Goal: Task Accomplishment & Management: Manage account settings

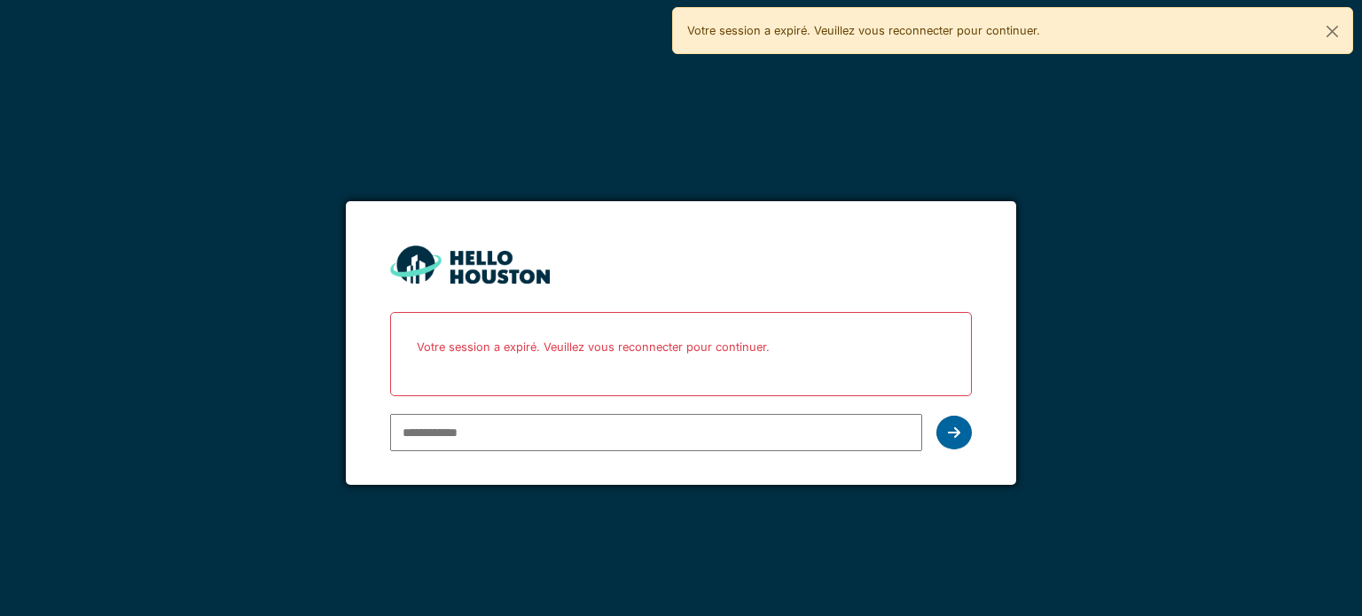
type input "**********"
click at [964, 425] on div at bounding box center [953, 433] width 35 height 34
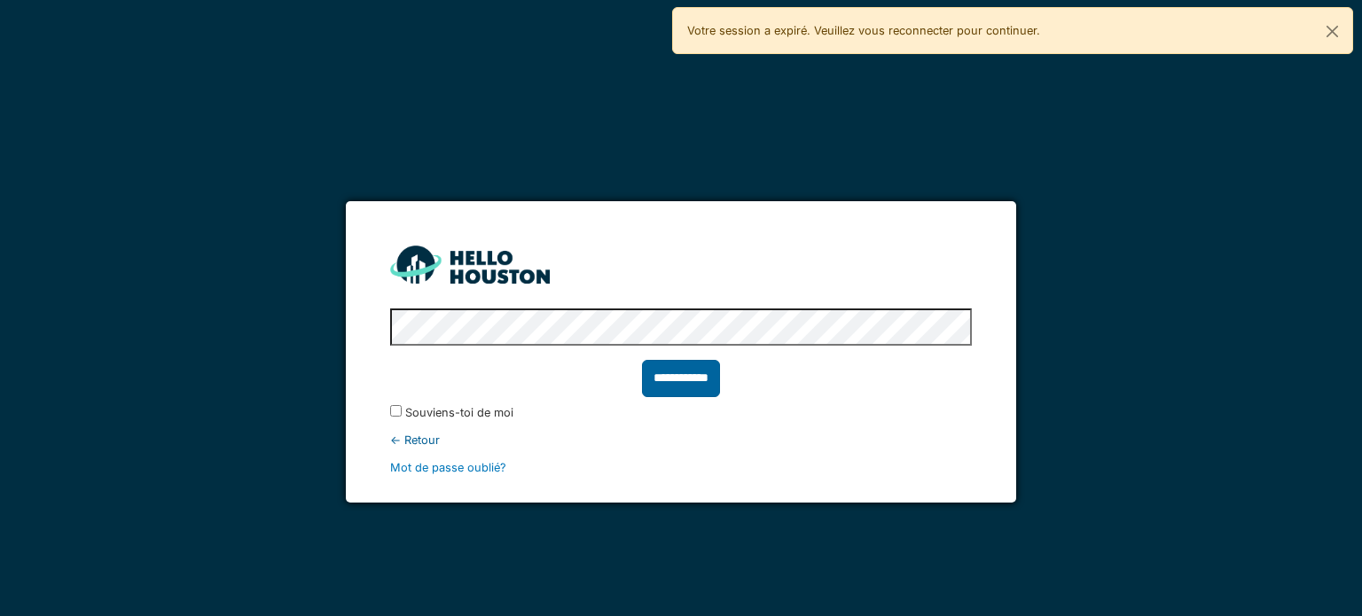
click at [694, 380] on input "**********" at bounding box center [681, 378] width 78 height 37
type input "******"
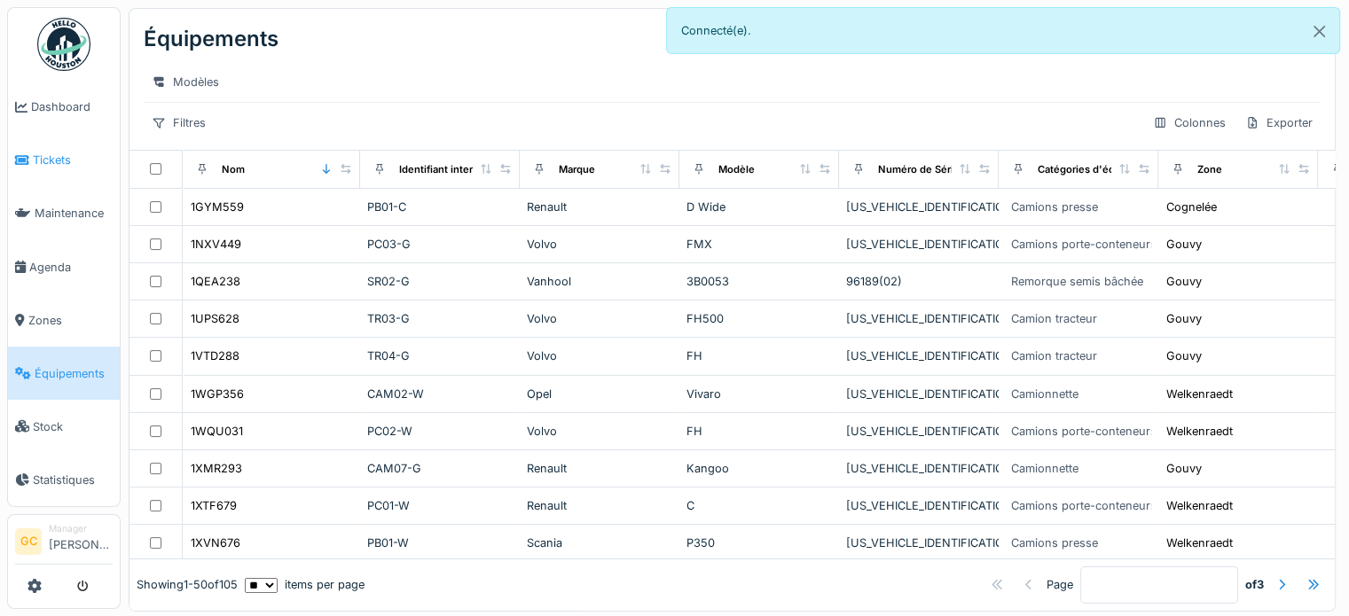
click at [28, 145] on link "Tickets" at bounding box center [64, 160] width 112 height 53
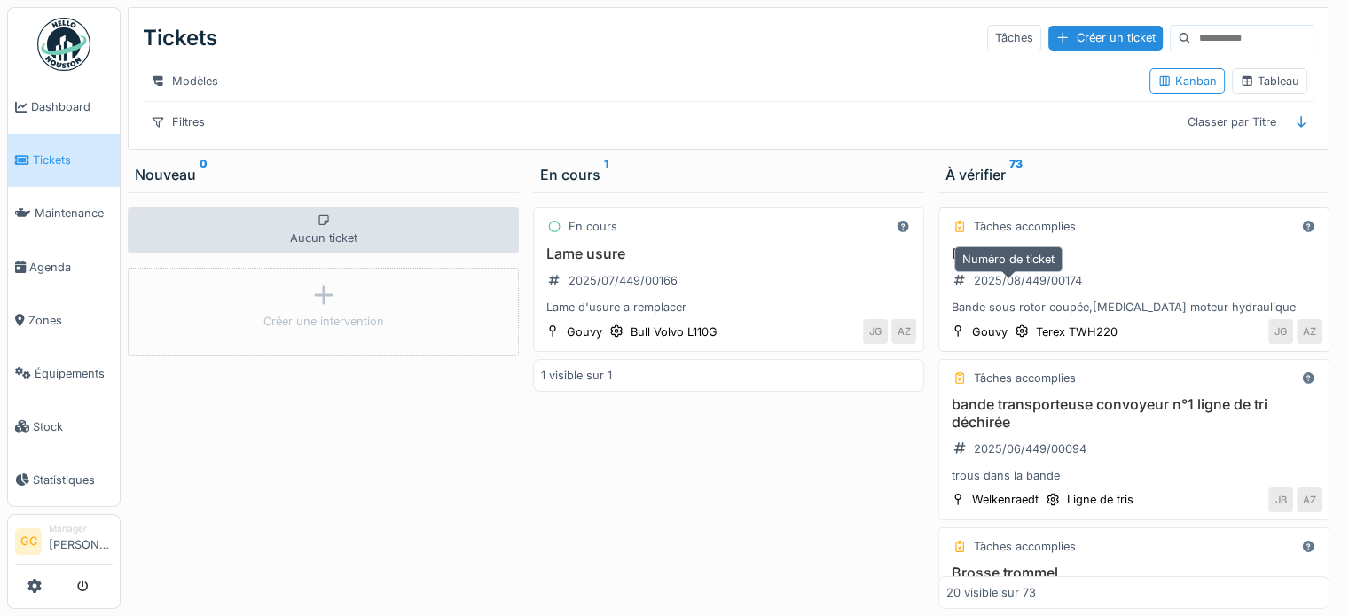
click at [1078, 288] on div "2025/08/449/00174" at bounding box center [1017, 281] width 142 height 22
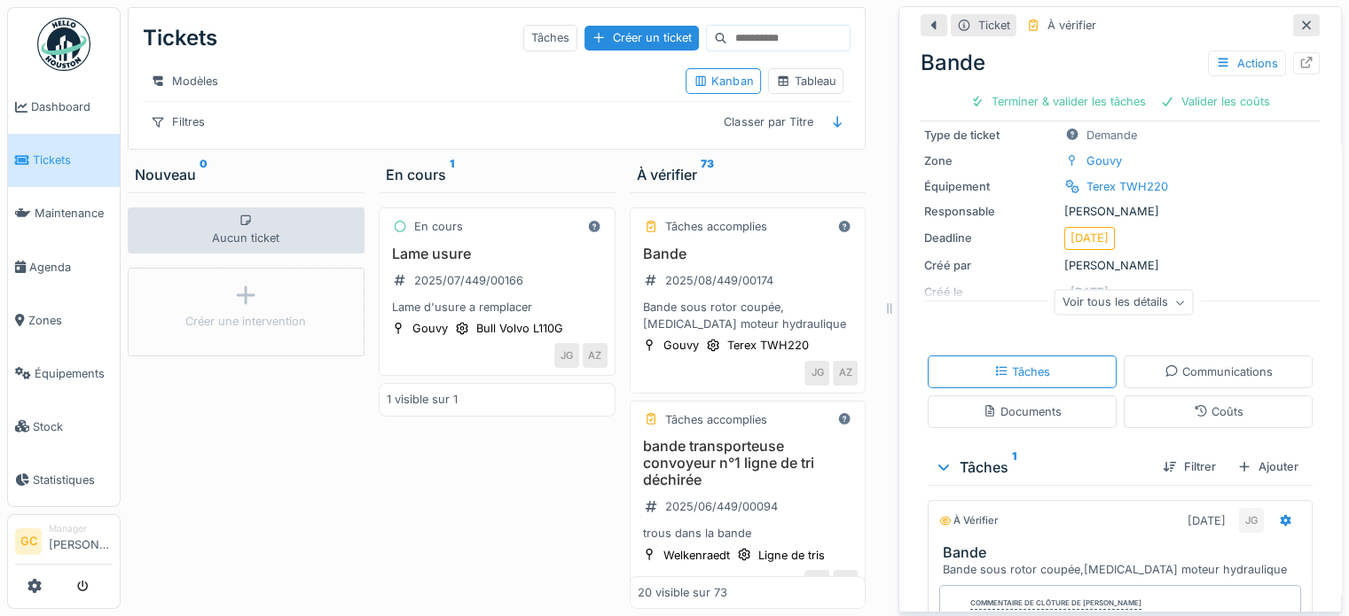
scroll to position [177, 0]
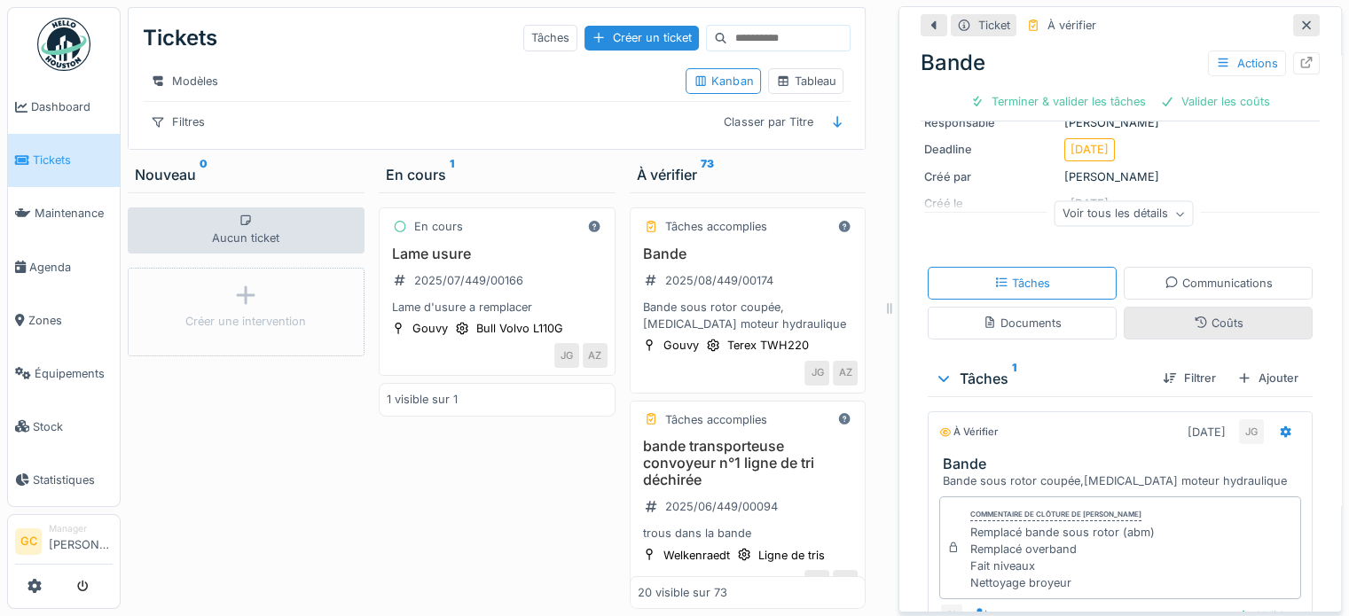
click at [1199, 325] on div "Coûts" at bounding box center [1219, 323] width 50 height 17
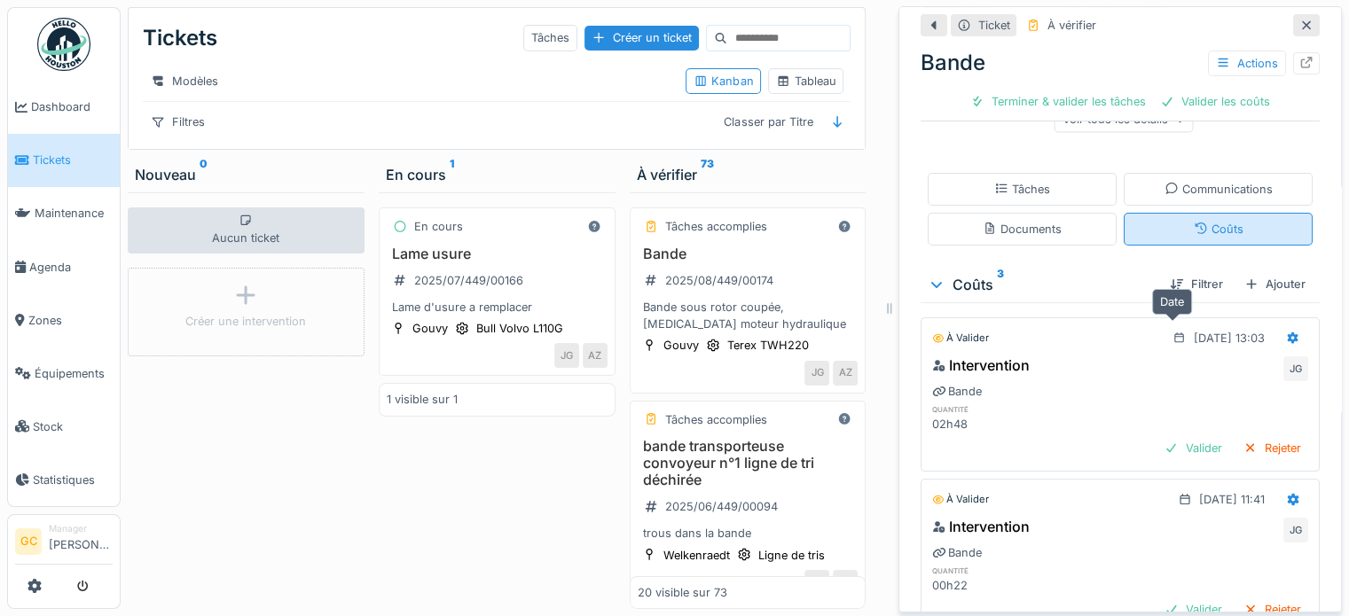
scroll to position [280, 0]
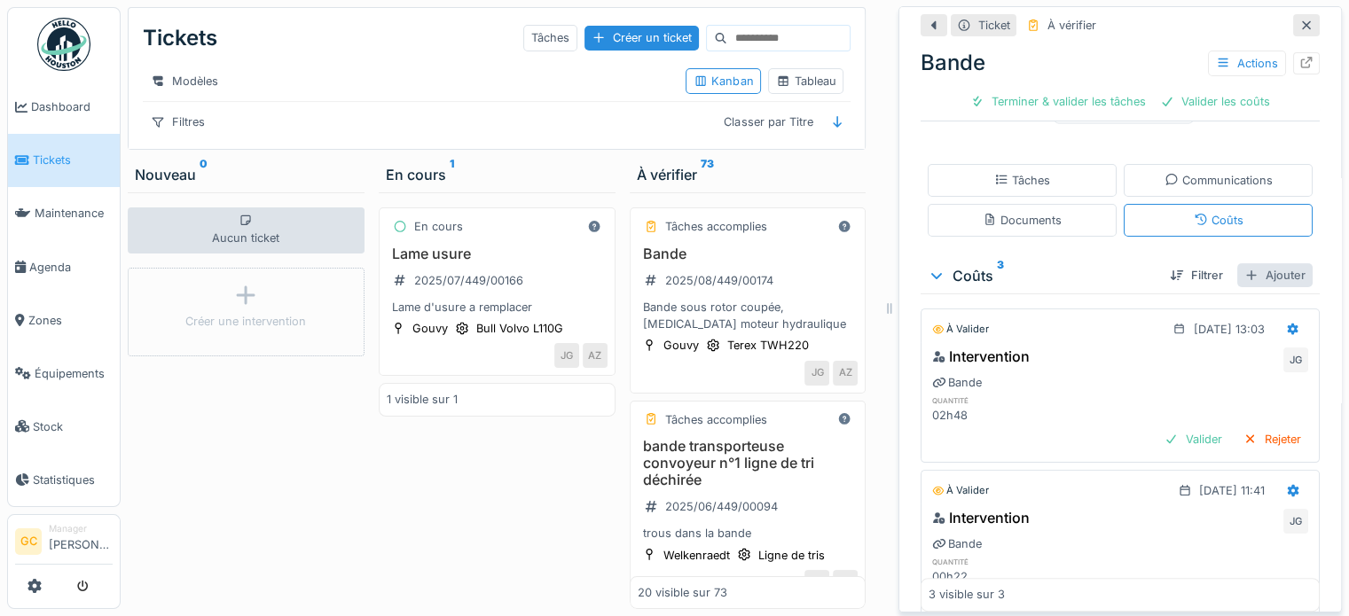
click at [1243, 263] on div "Ajouter" at bounding box center [1274, 275] width 75 height 24
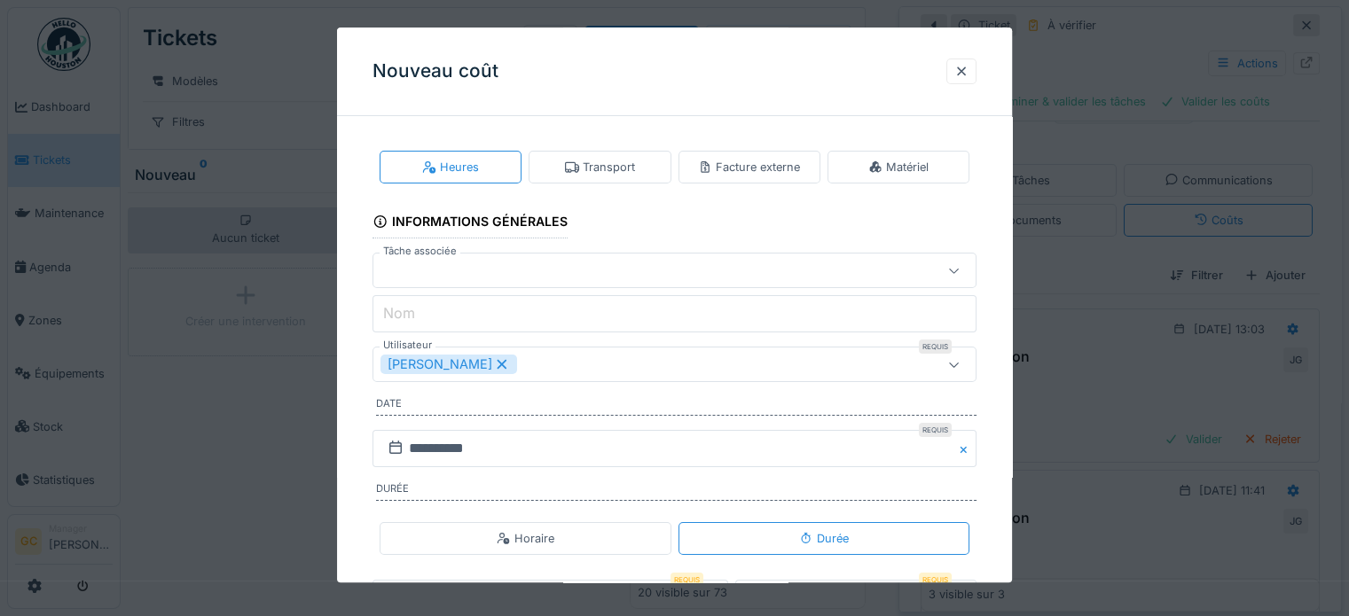
scroll to position [0, 0]
click at [770, 169] on div "Facture externe" at bounding box center [749, 168] width 102 height 17
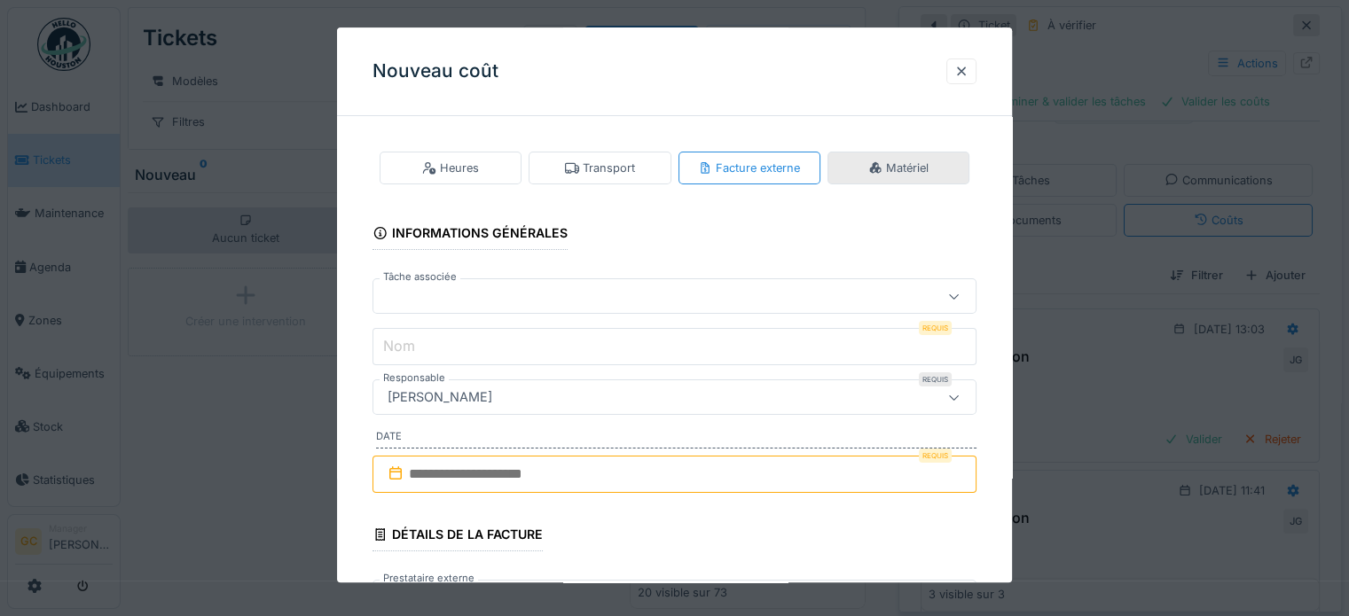
click at [898, 158] on div "Matériel" at bounding box center [898, 168] width 142 height 33
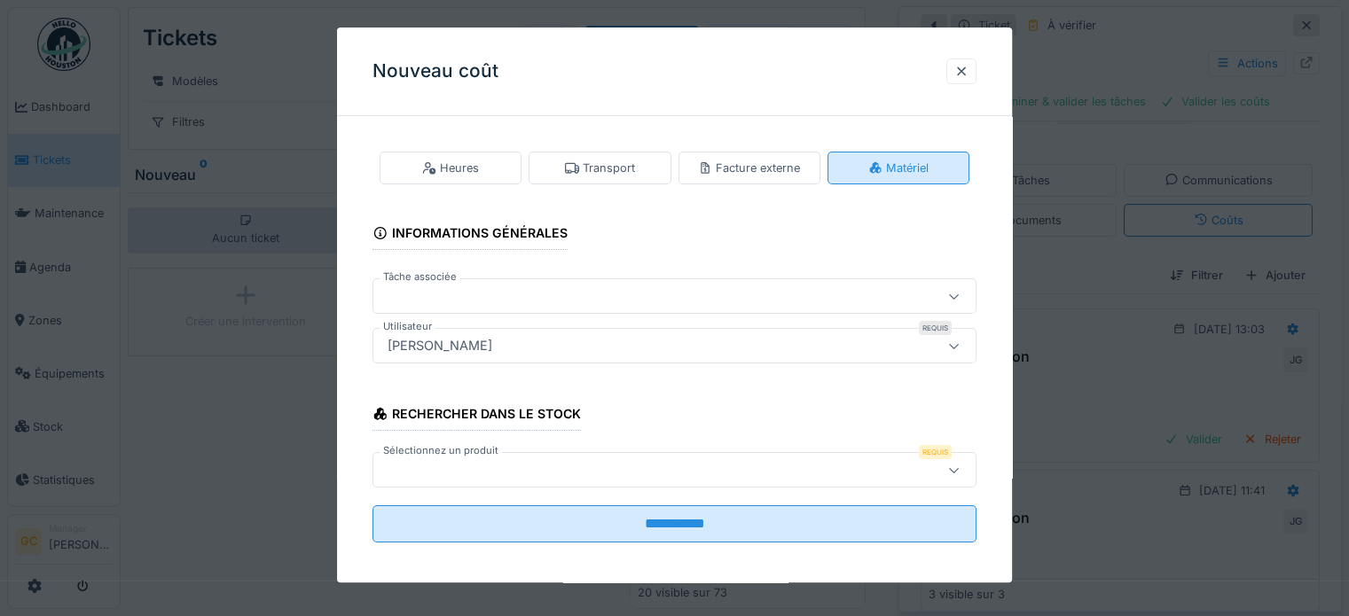
scroll to position [9, 0]
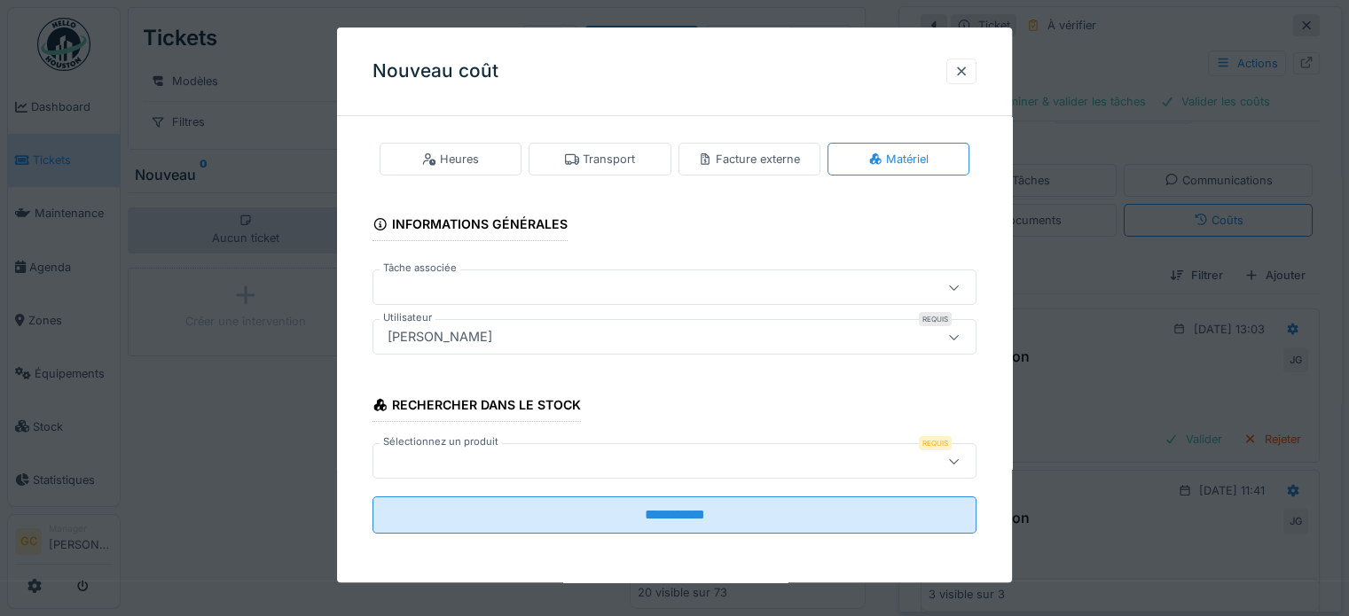
click at [960, 457] on icon at bounding box center [954, 462] width 14 height 12
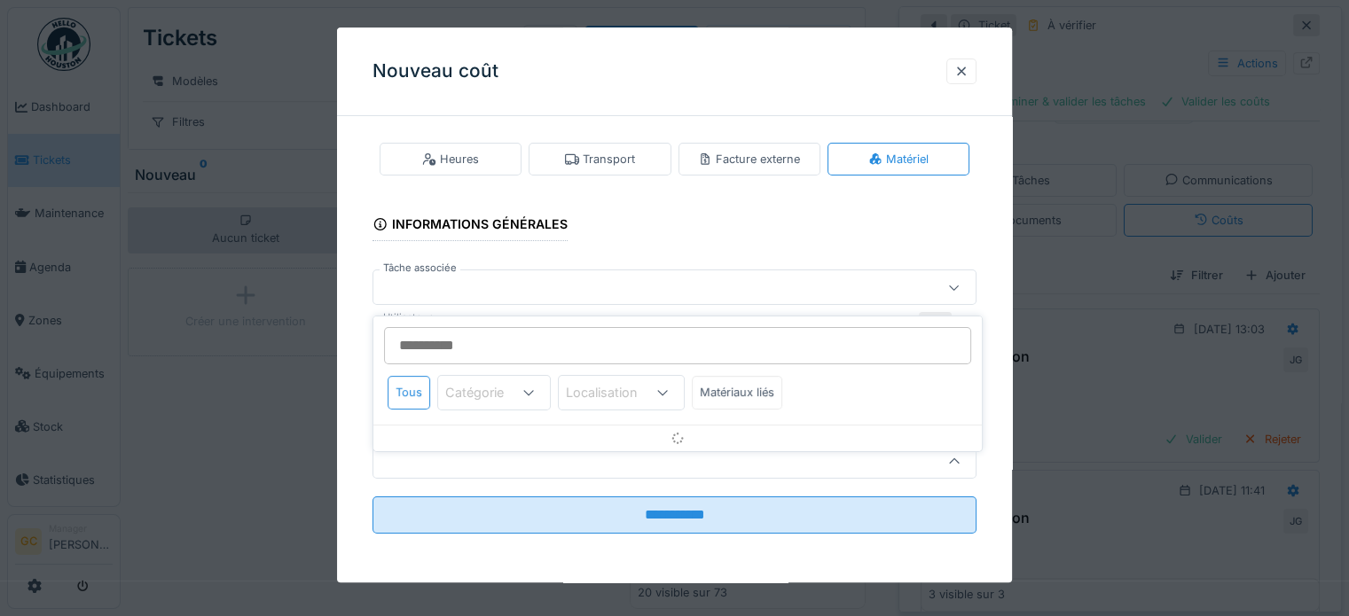
click at [960, 457] on icon at bounding box center [954, 463] width 14 height 12
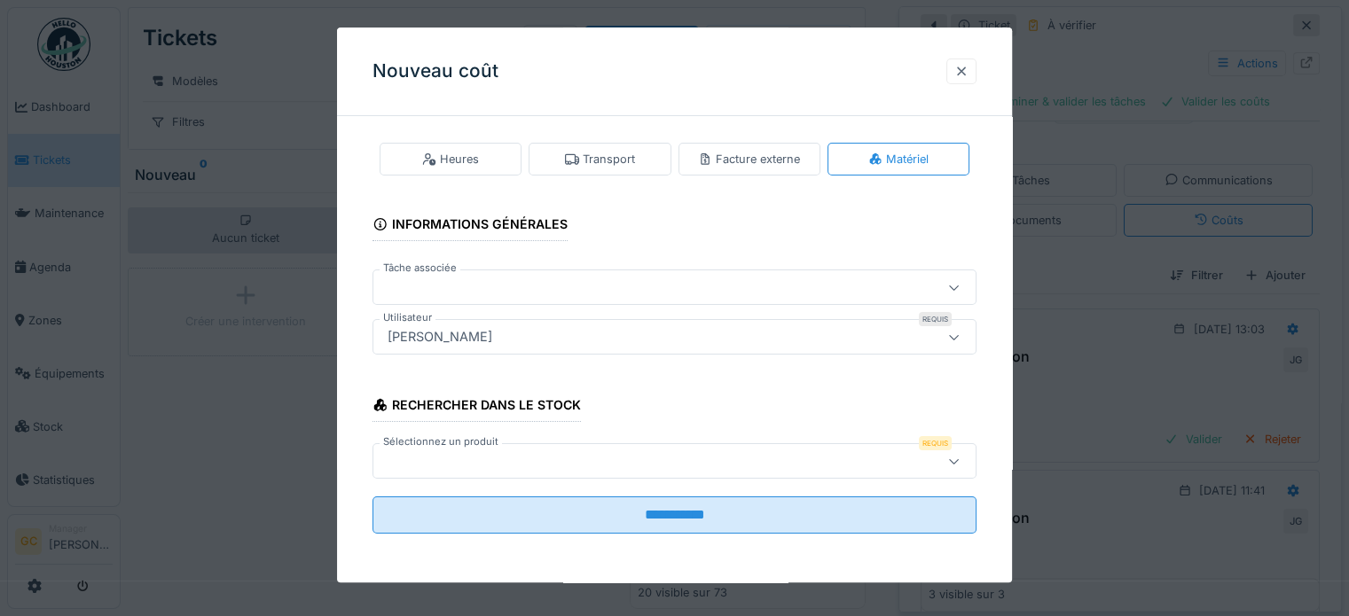
click at [967, 64] on div at bounding box center [961, 71] width 14 height 17
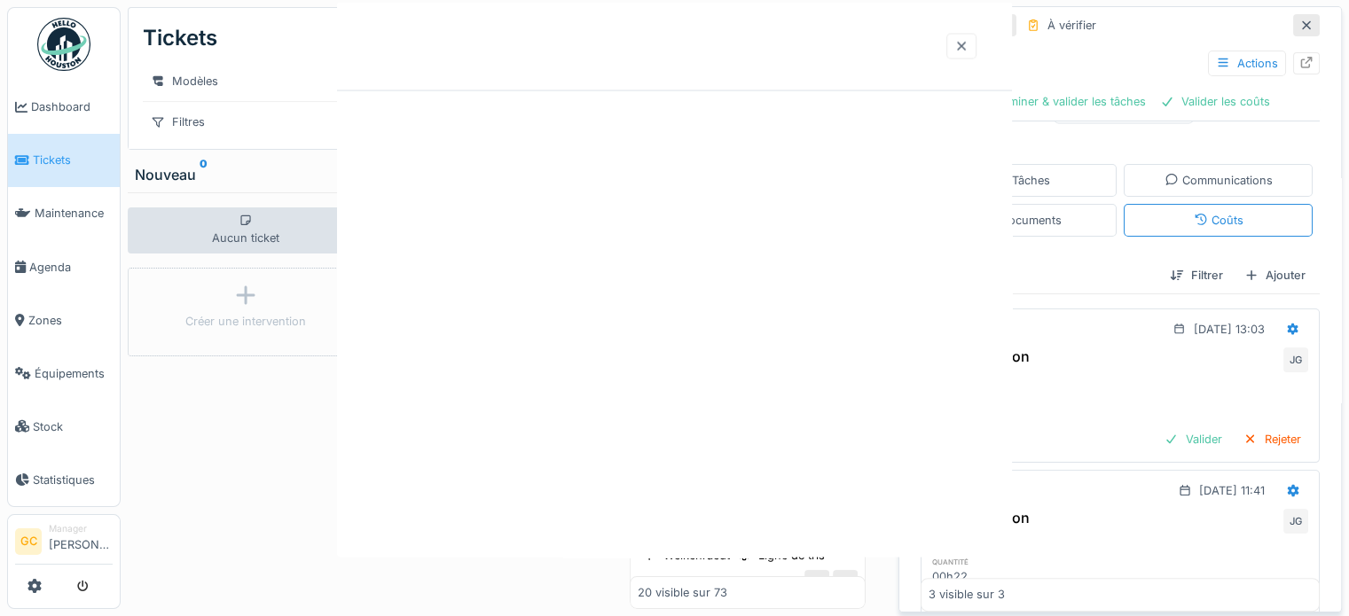
scroll to position [0, 0]
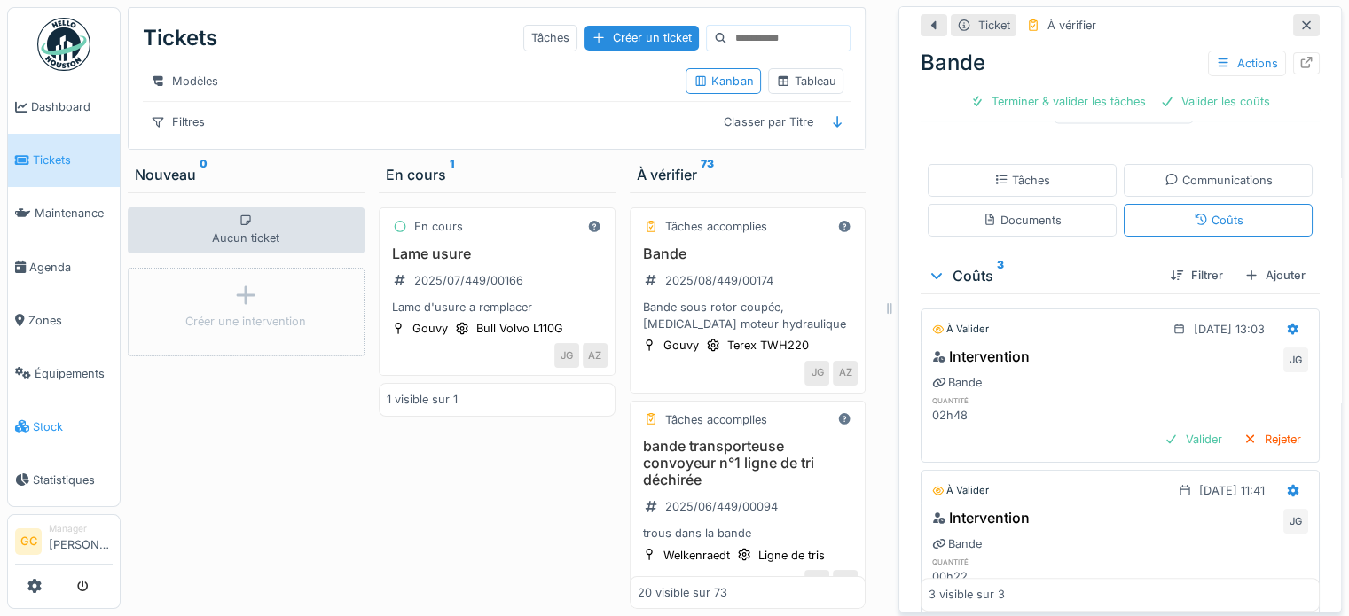
click at [50, 419] on span "Stock" at bounding box center [73, 427] width 80 height 17
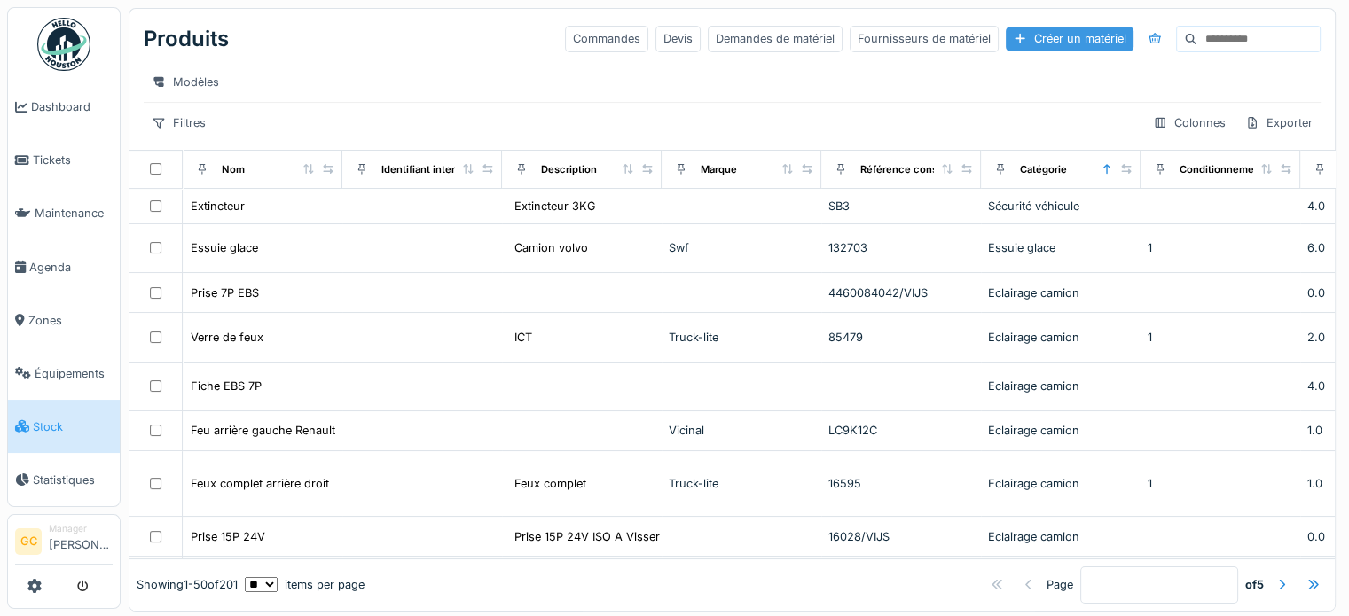
click at [1026, 35] on div "Créer un matériel" at bounding box center [1070, 39] width 128 height 24
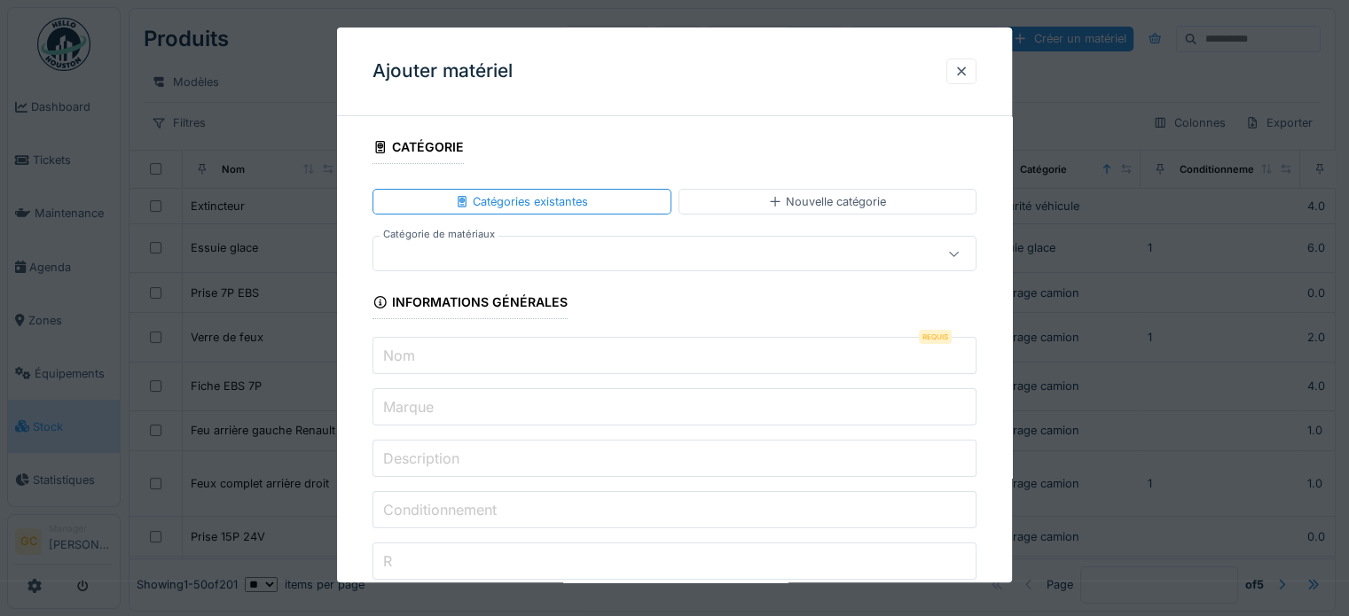
click at [961, 247] on div at bounding box center [954, 254] width 14 height 17
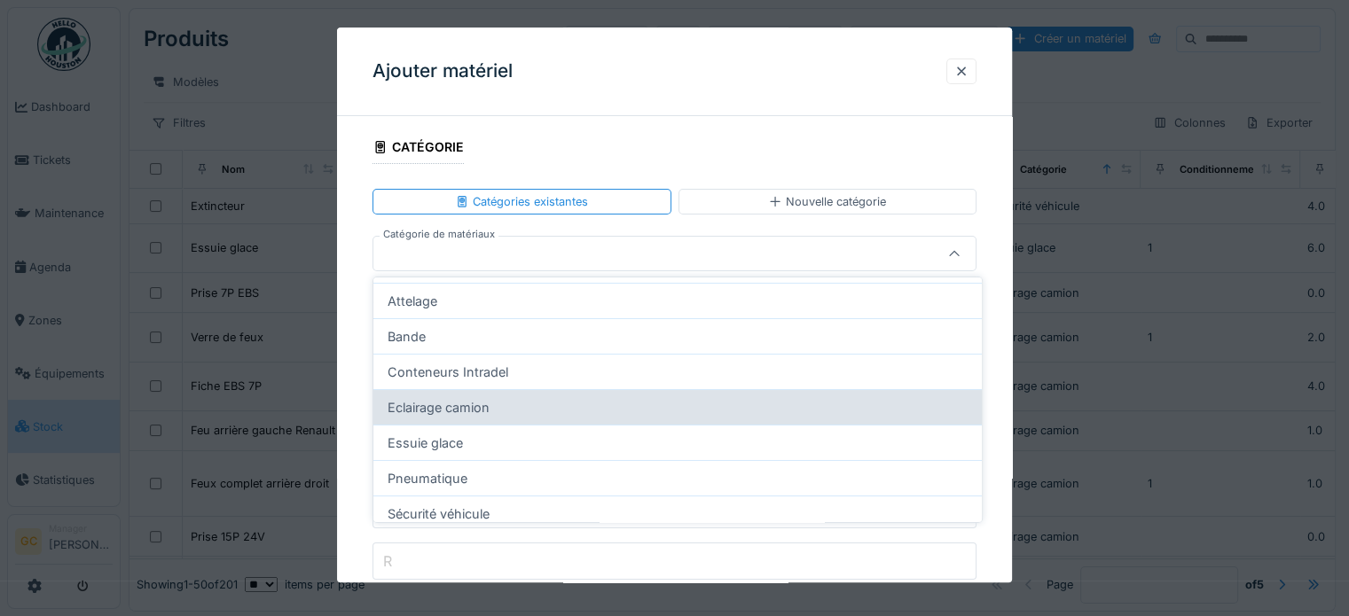
scroll to position [128, 0]
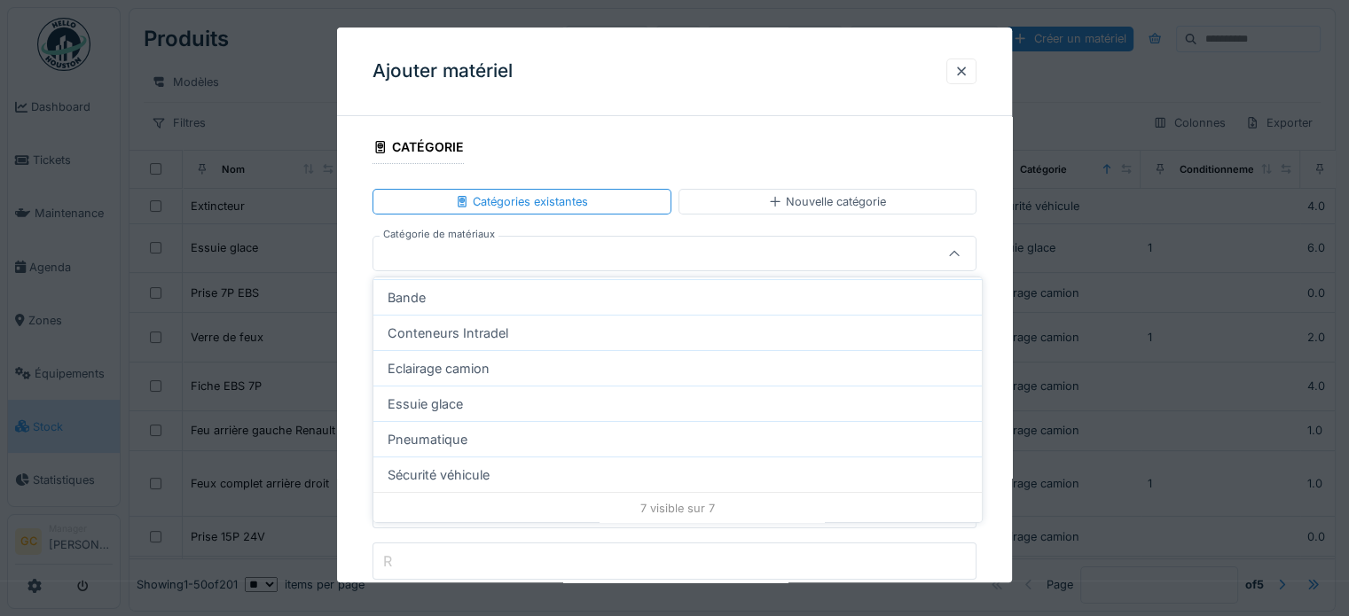
click at [813, 124] on div "**********" at bounding box center [674, 304] width 675 height 555
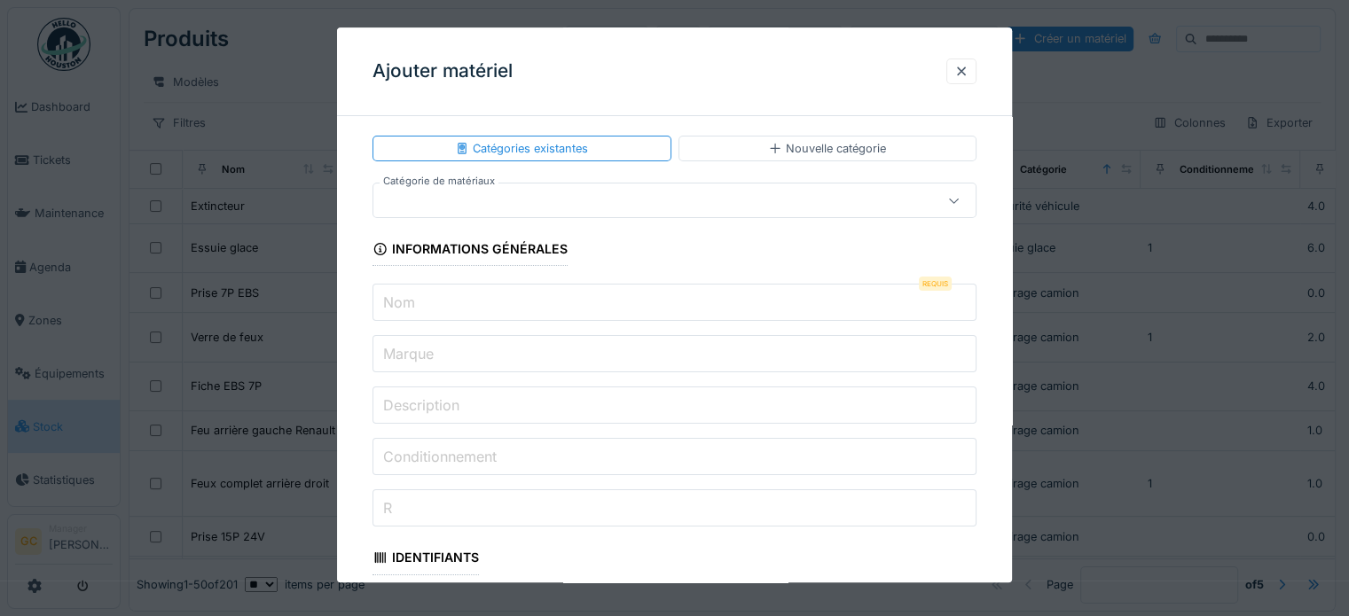
scroll to position [0, 0]
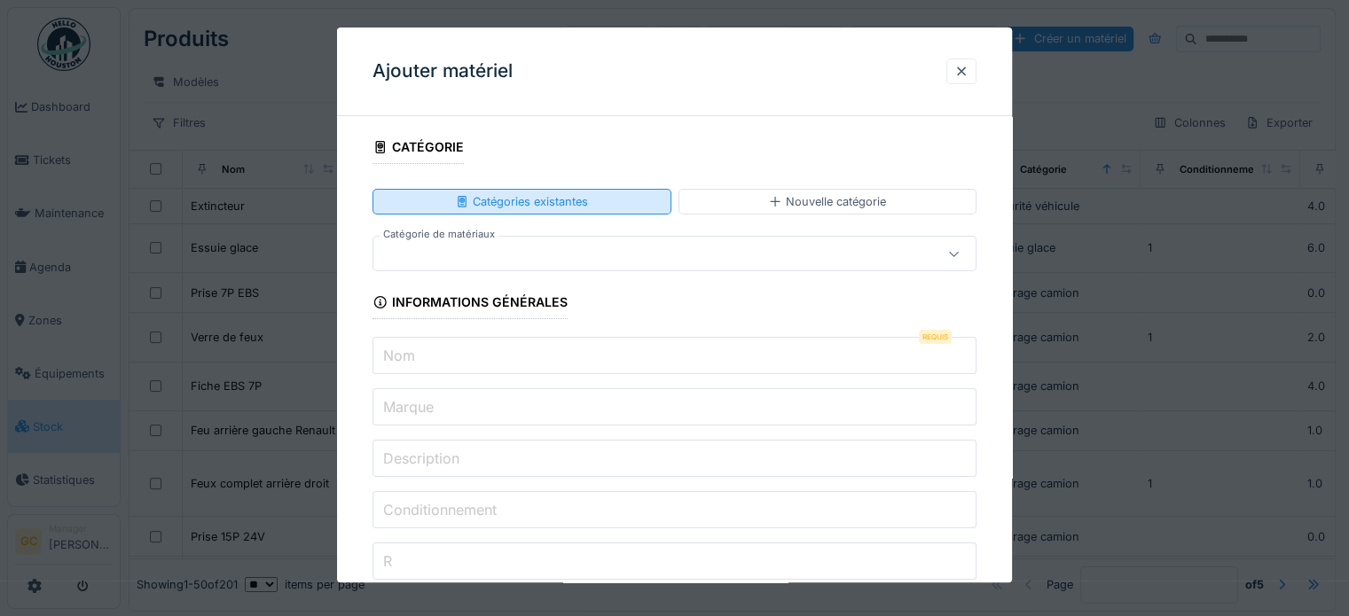
click at [553, 202] on div "Catégories existantes" at bounding box center [521, 201] width 133 height 17
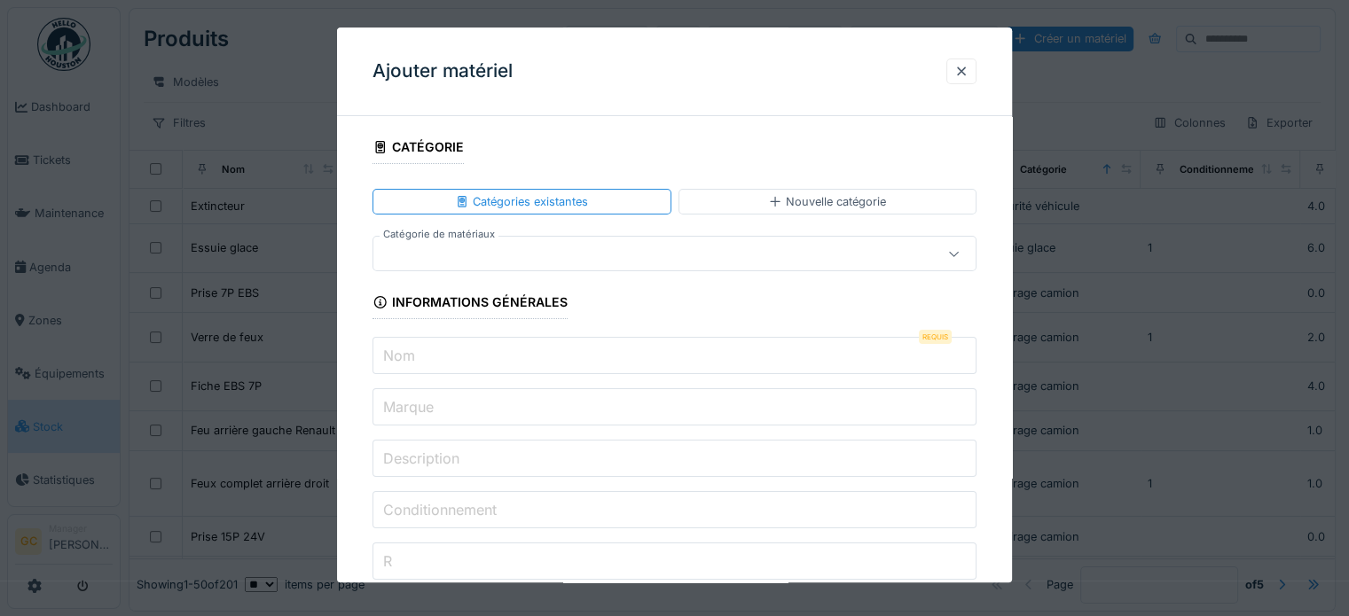
click at [961, 254] on icon at bounding box center [954, 254] width 14 height 12
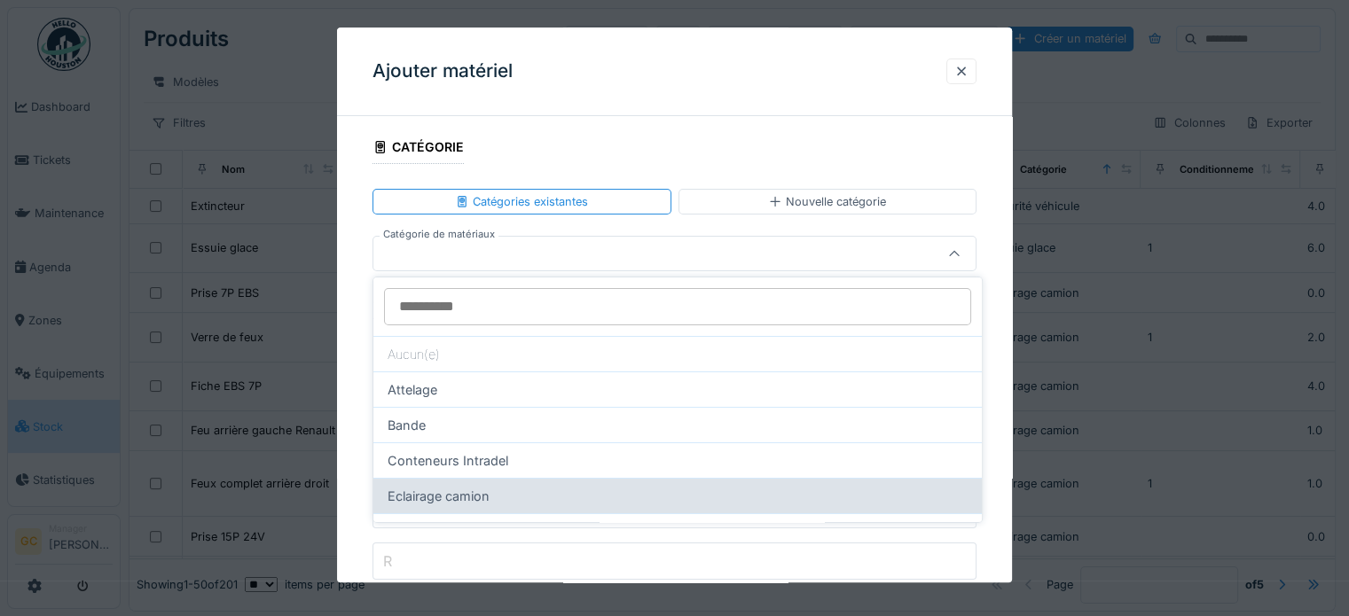
click at [494, 504] on div "Eclairage camion" at bounding box center [677, 495] width 608 height 35
type input "****"
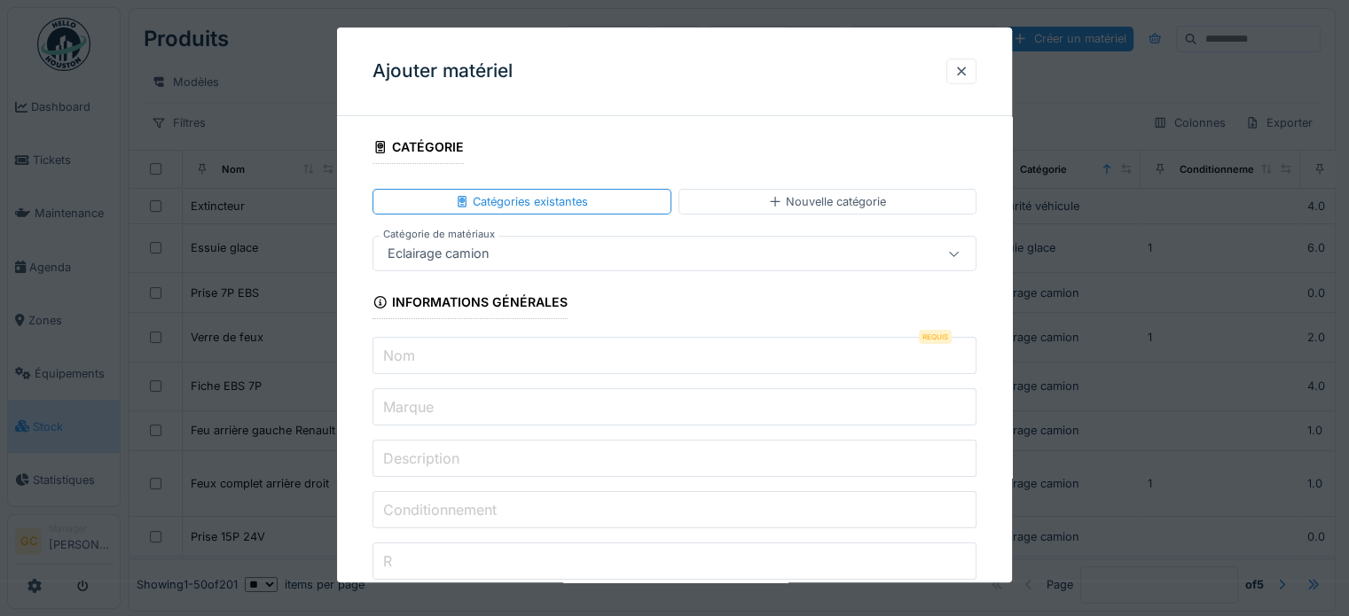
click at [454, 359] on input "Nom" at bounding box center [674, 356] width 604 height 37
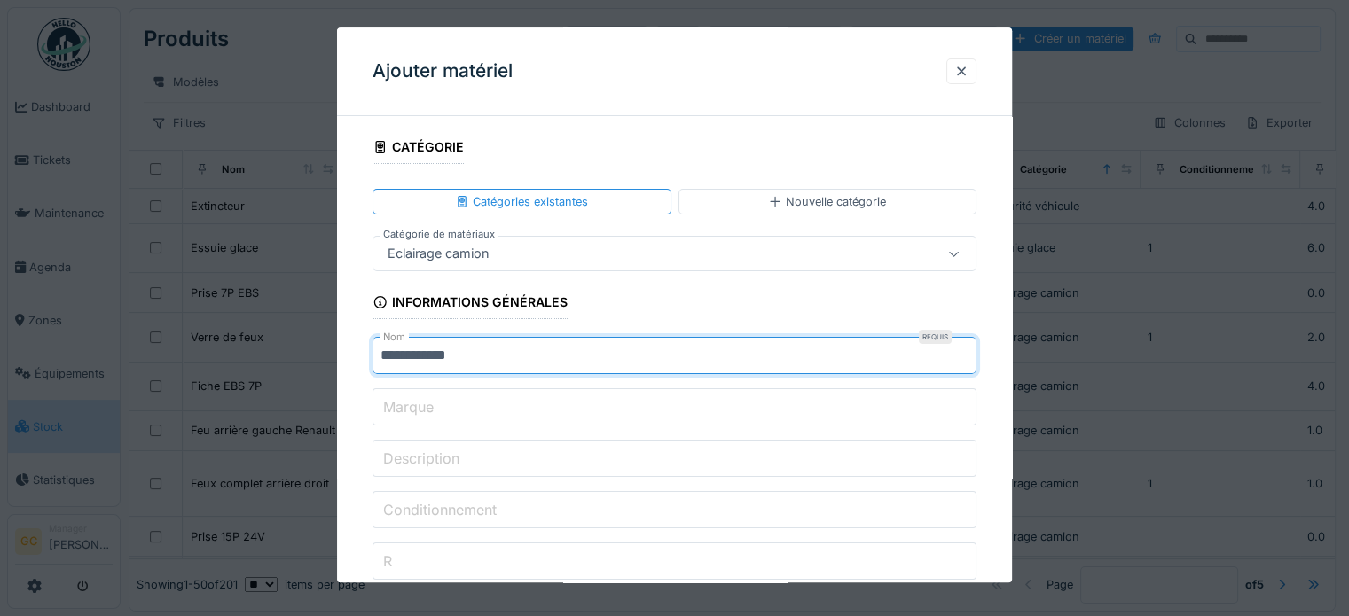
type input "**********"
click at [480, 400] on input "Marque" at bounding box center [674, 407] width 604 height 37
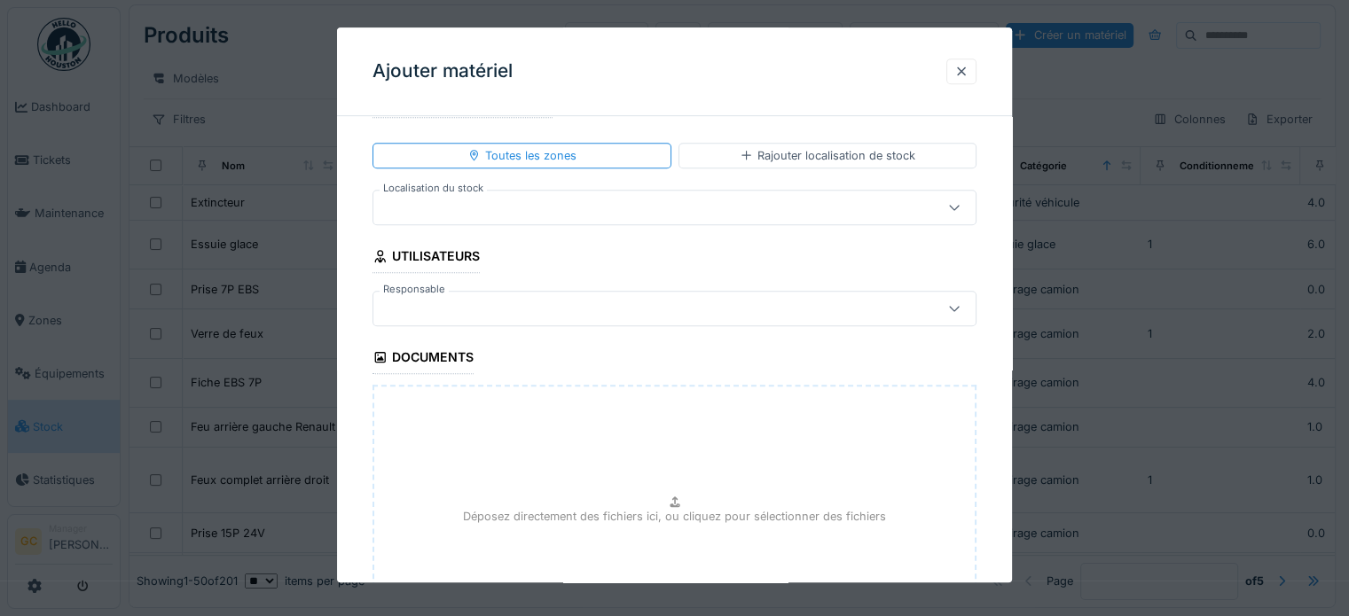
scroll to position [920, 0]
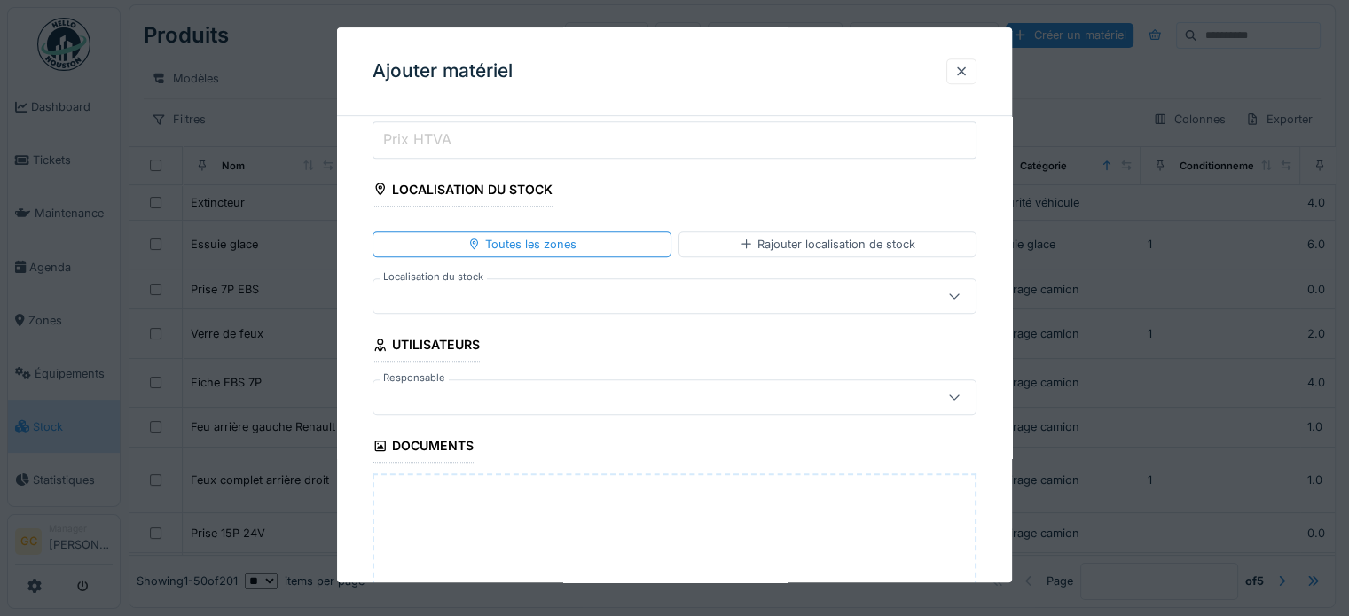
click at [961, 288] on div at bounding box center [954, 296] width 14 height 17
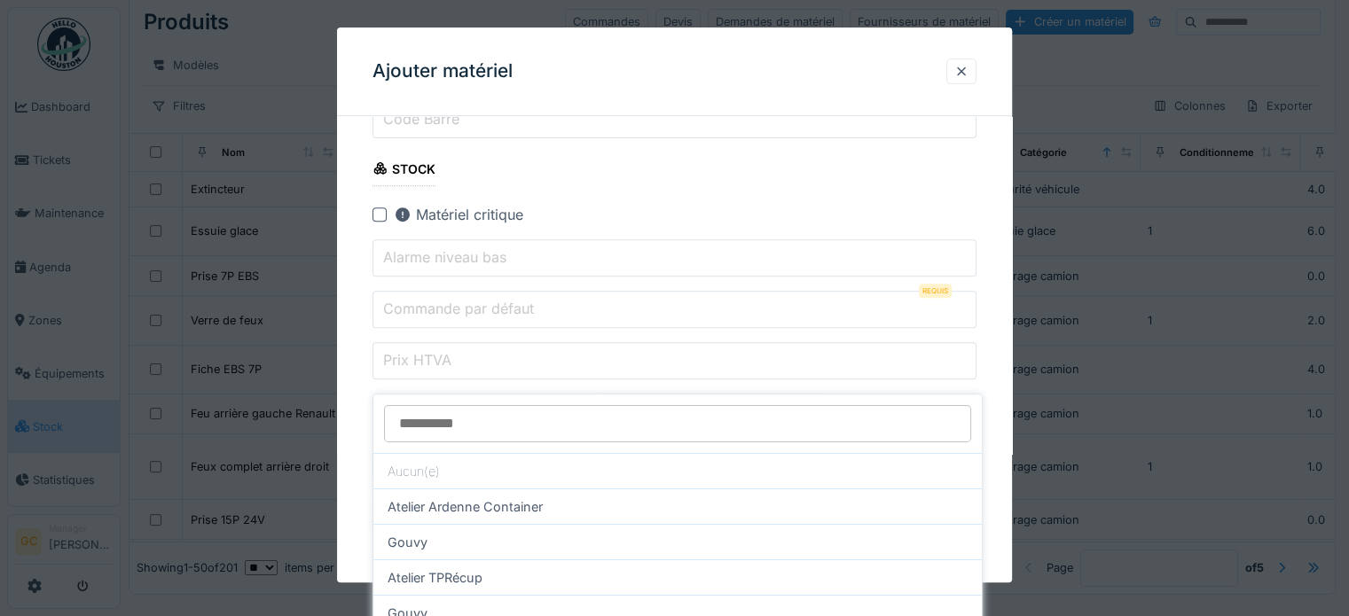
scroll to position [709, 0]
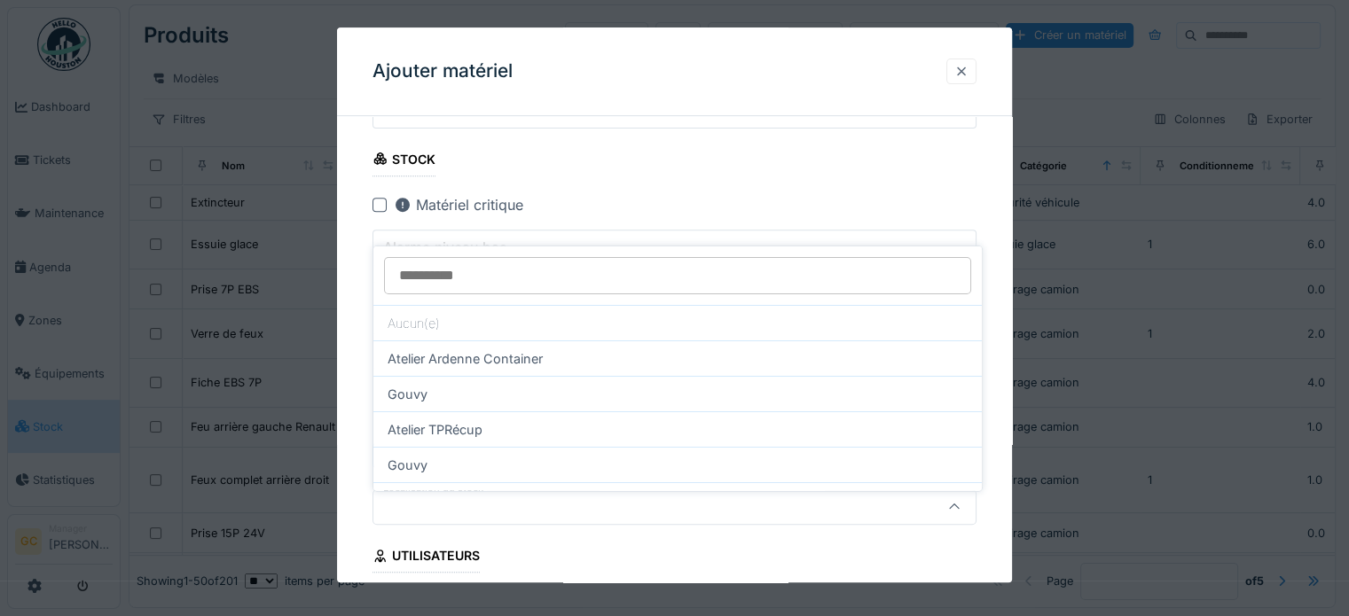
click at [953, 72] on div at bounding box center [961, 72] width 30 height 26
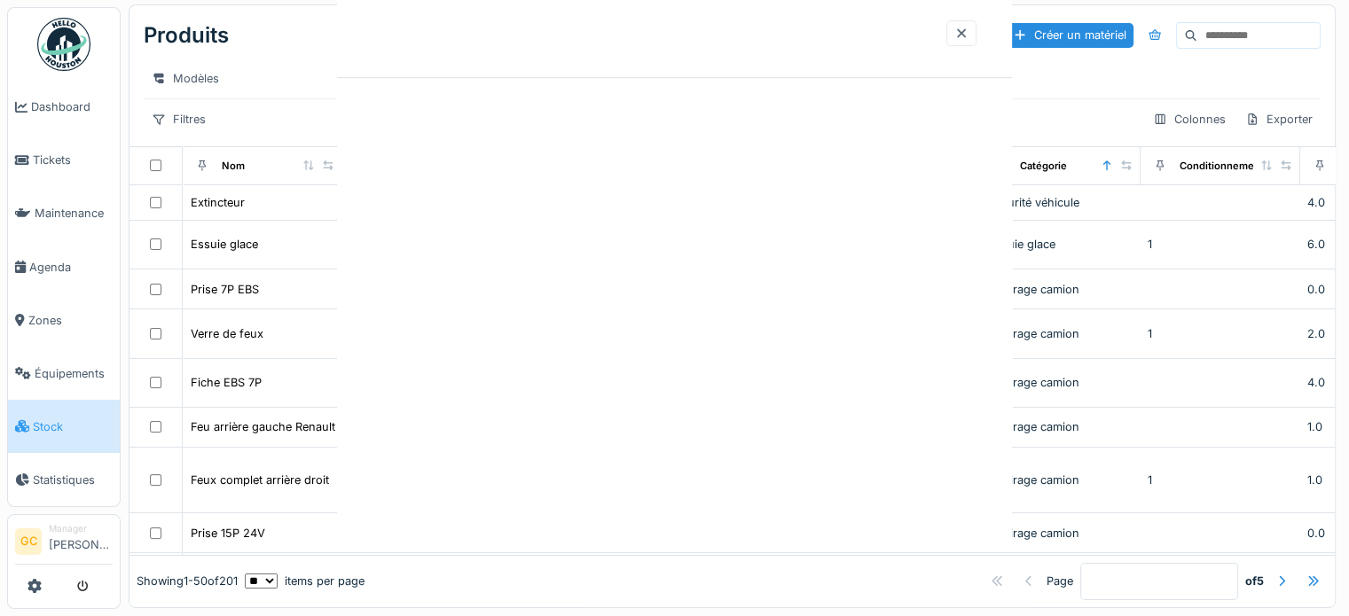
scroll to position [0, 0]
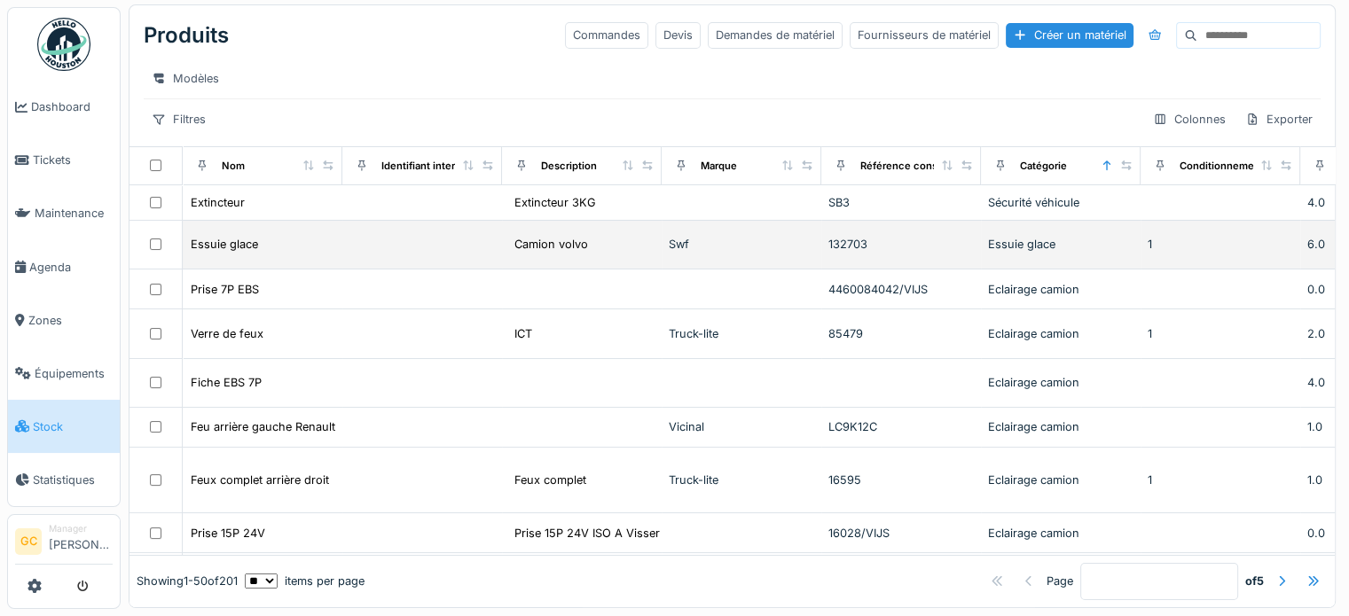
click at [314, 242] on div "Essuie glace" at bounding box center [262, 244] width 145 height 19
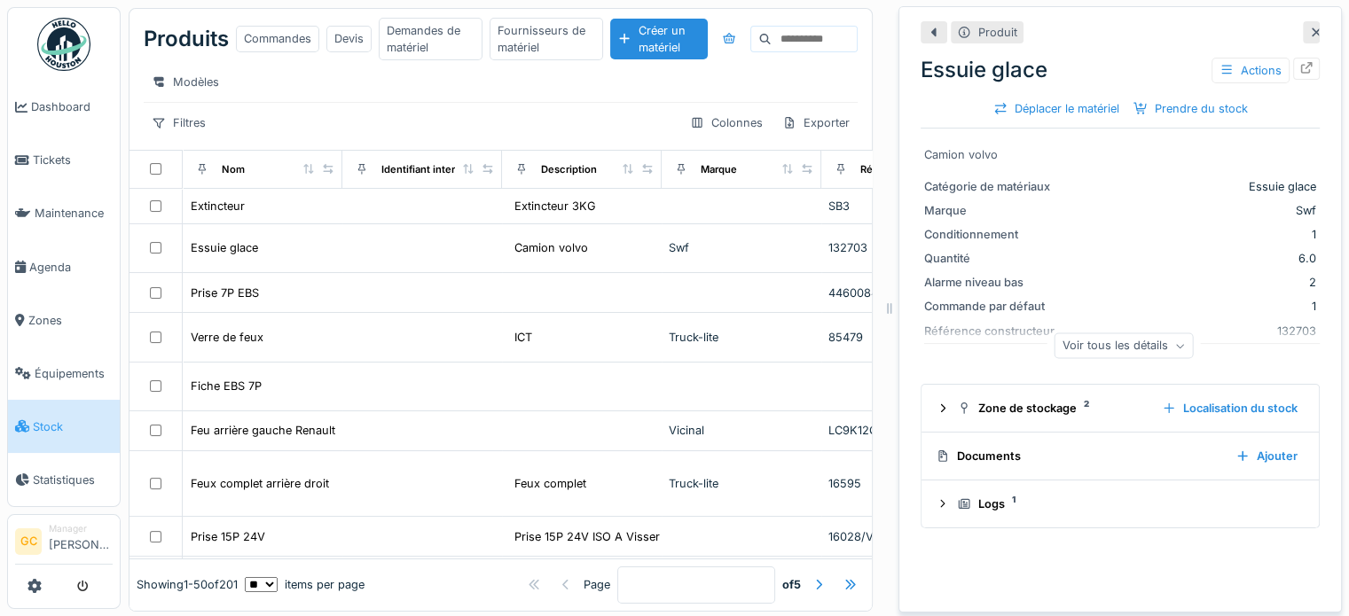
scroll to position [17, 0]
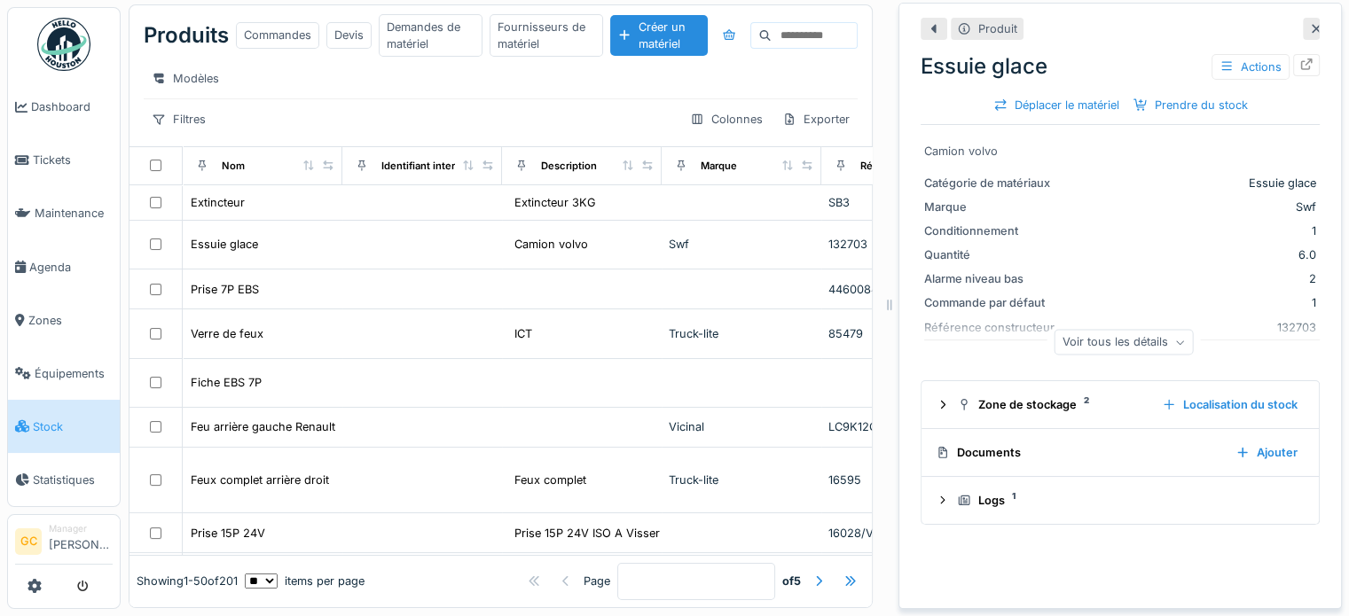
click at [1309, 23] on icon at bounding box center [1316, 29] width 14 height 12
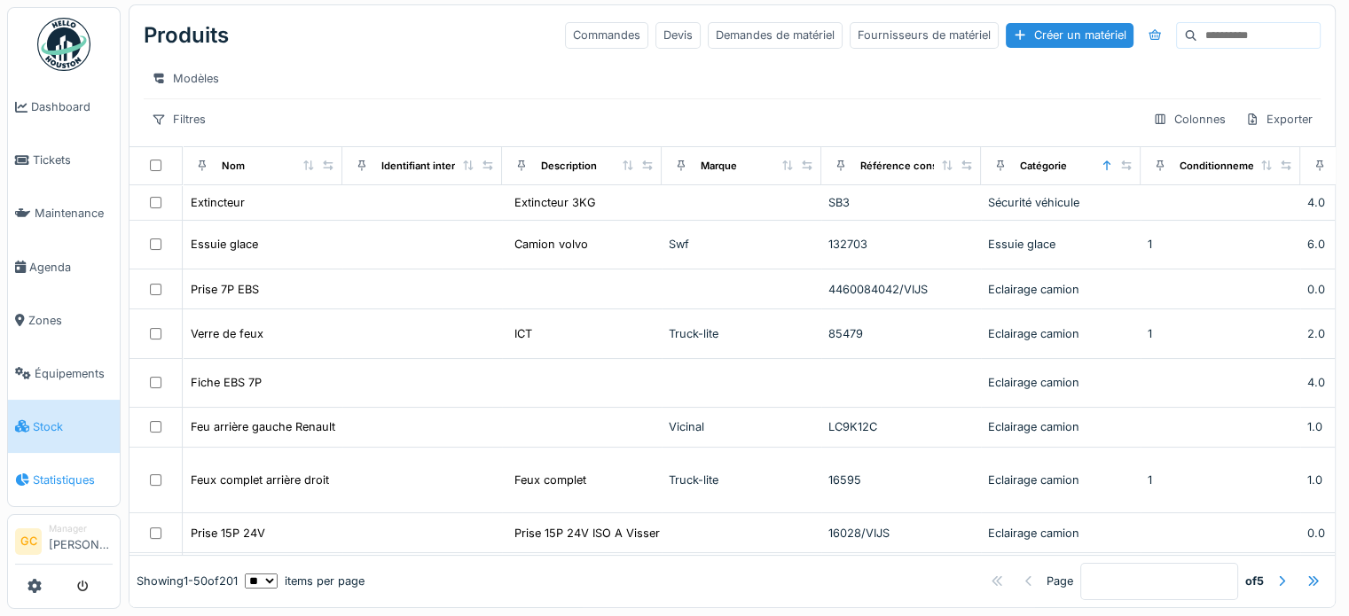
click at [67, 472] on span "Statistiques" at bounding box center [73, 480] width 80 height 17
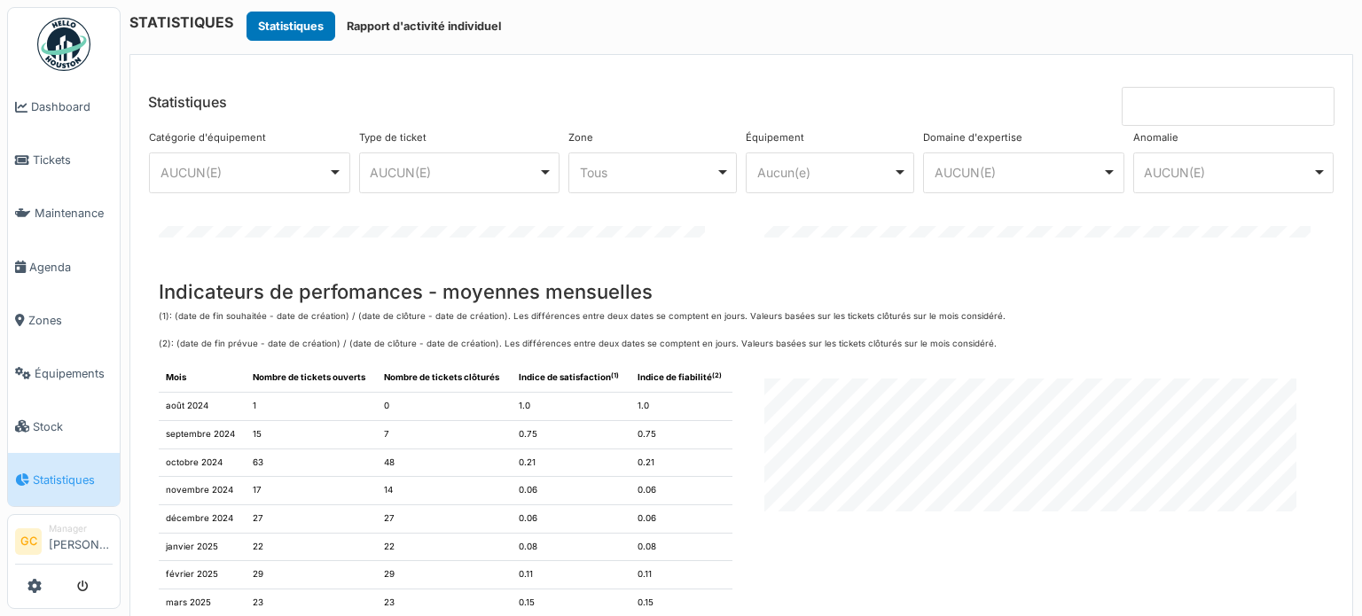
scroll to position [1596, 0]
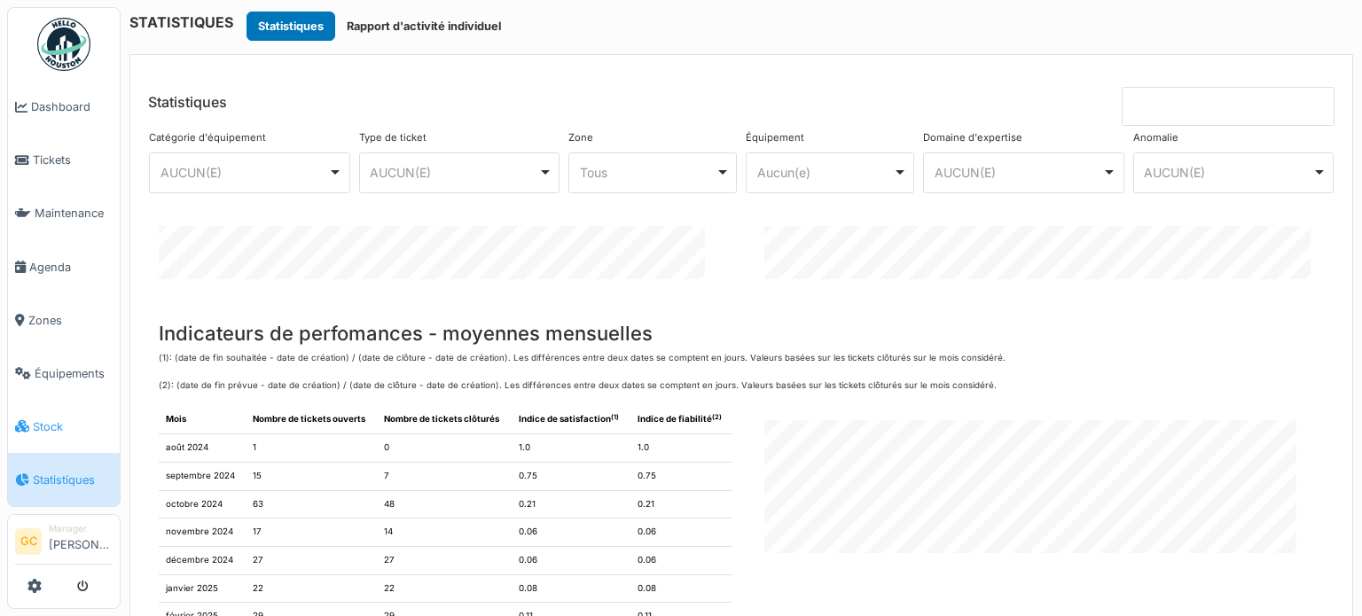
click at [38, 419] on span "Stock" at bounding box center [73, 427] width 80 height 17
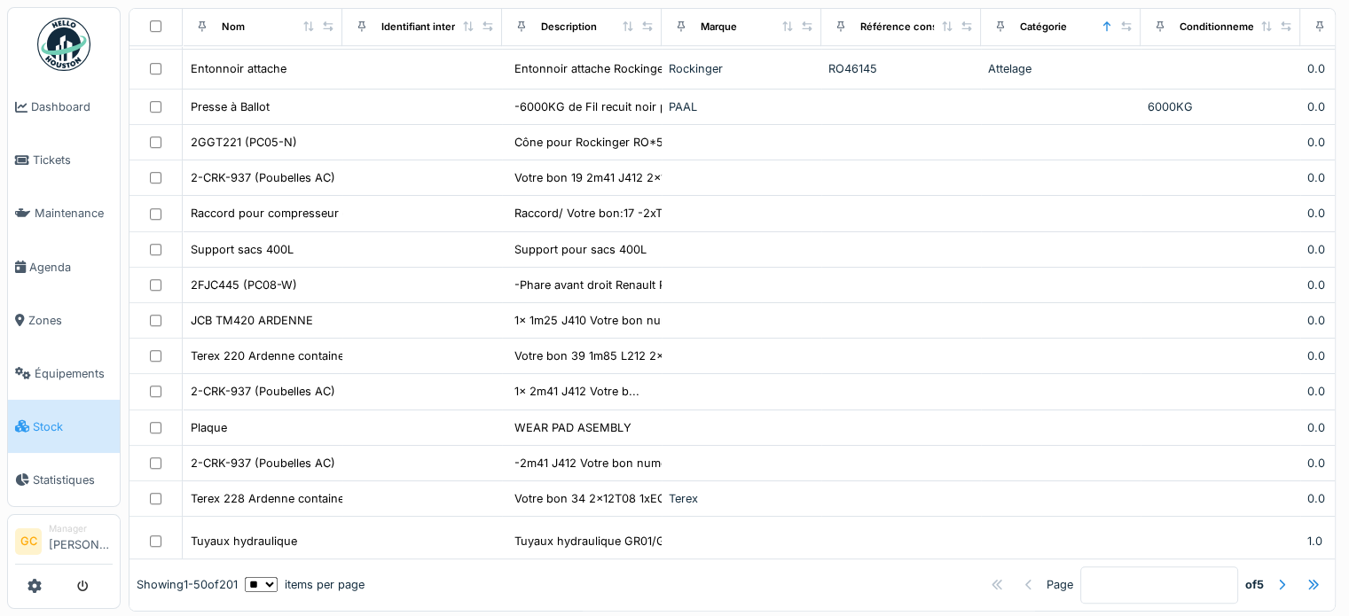
scroll to position [1110, 0]
click at [71, 106] on span "Dashboard" at bounding box center [72, 106] width 82 height 17
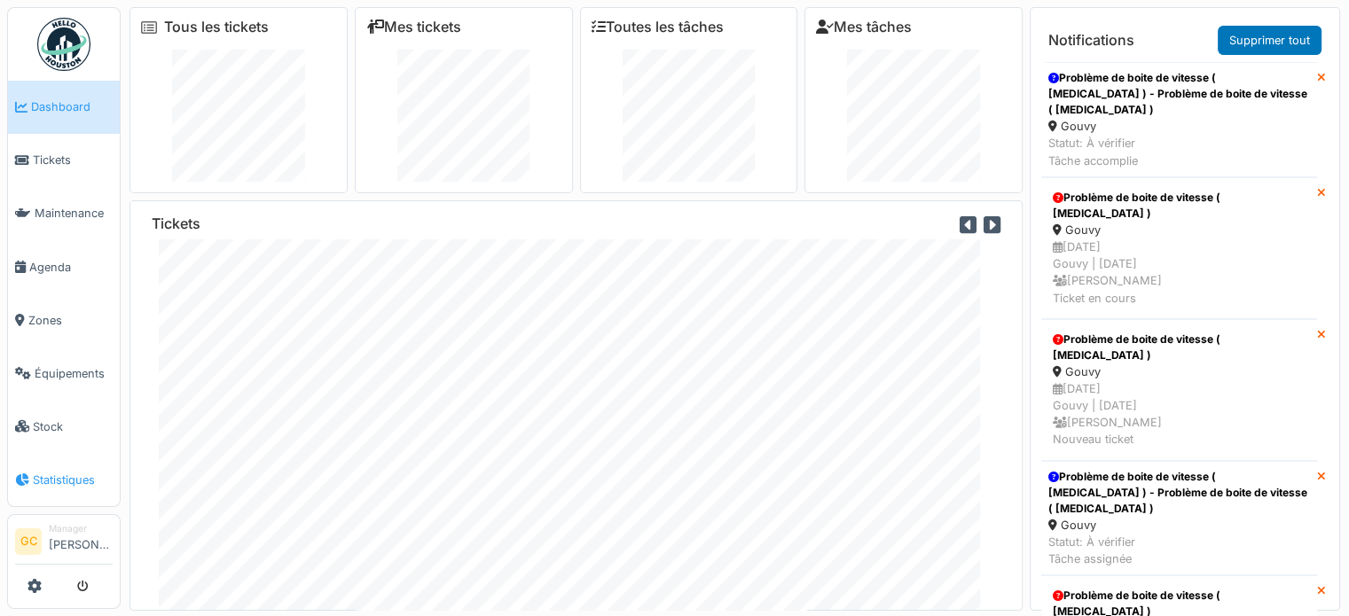
click at [57, 472] on span "Statistiques" at bounding box center [73, 480] width 80 height 17
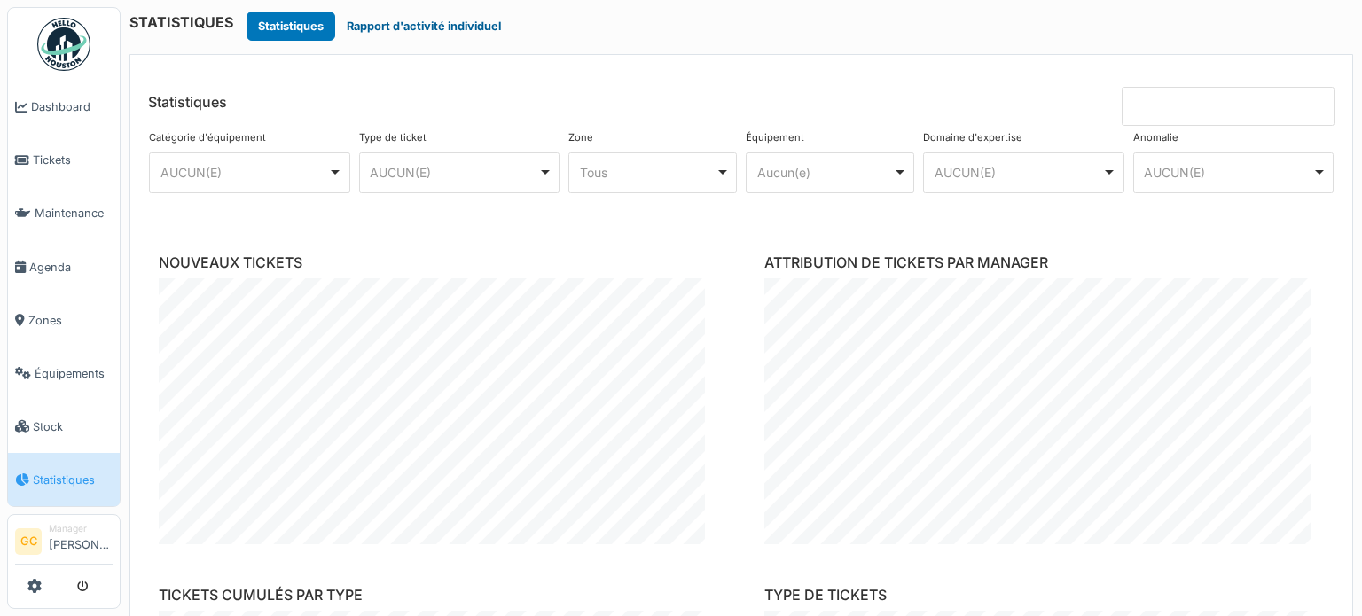
click at [431, 31] on button "Rapport d'activité individuel" at bounding box center [423, 26] width 177 height 29
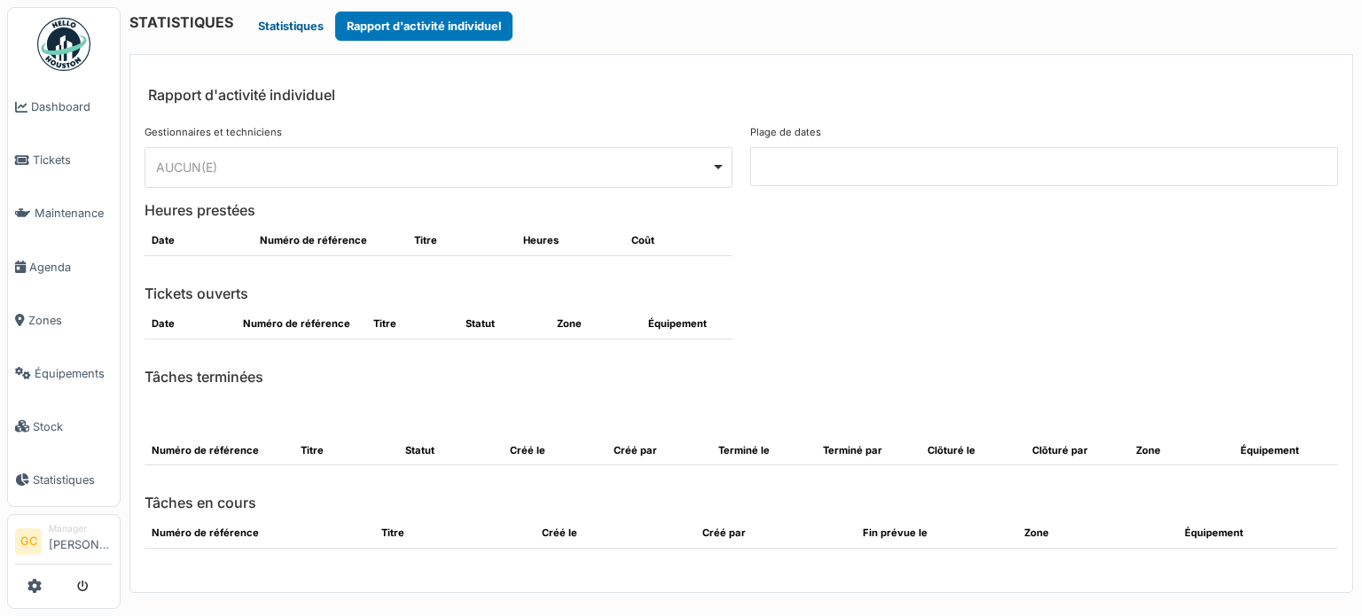
click at [289, 20] on button "Statistiques" at bounding box center [291, 26] width 89 height 29
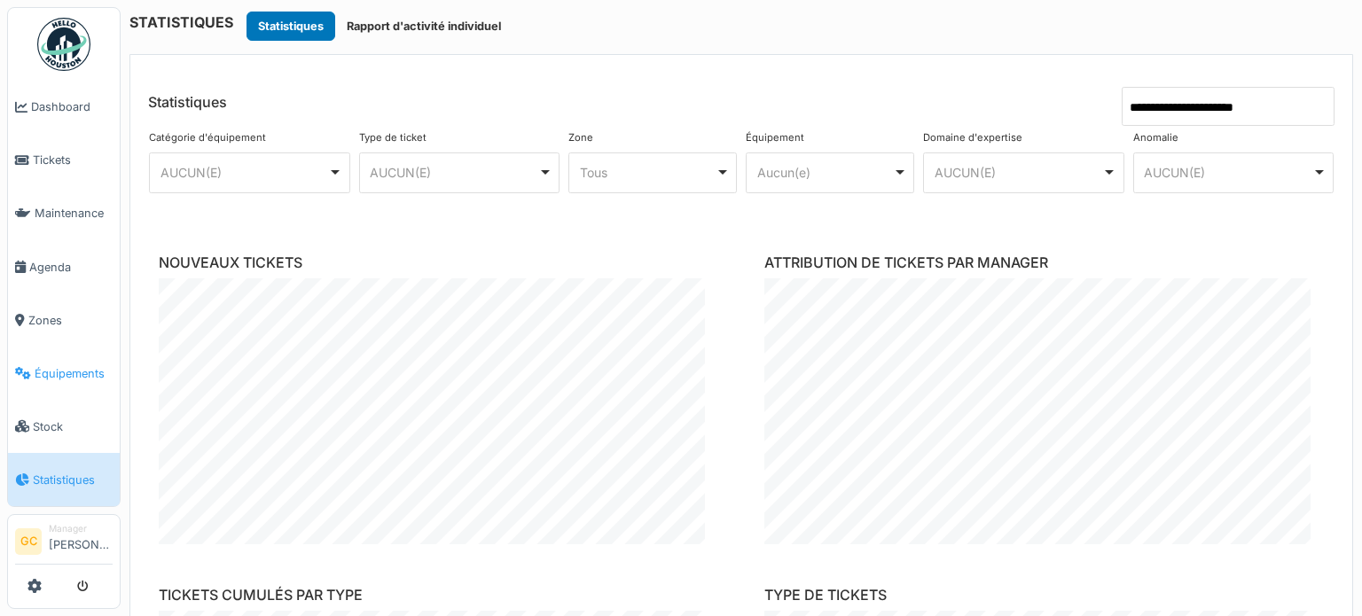
click at [64, 365] on span "Équipements" at bounding box center [74, 373] width 78 height 17
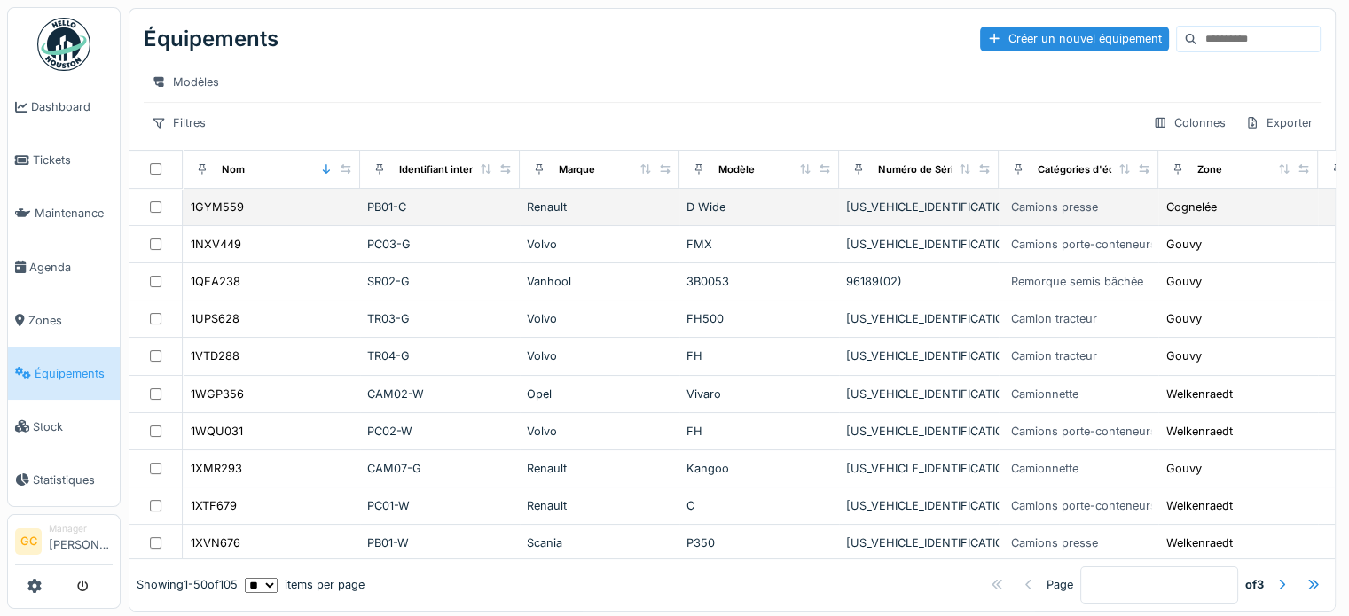
click at [559, 215] on div "Renault" at bounding box center [599, 207] width 145 height 17
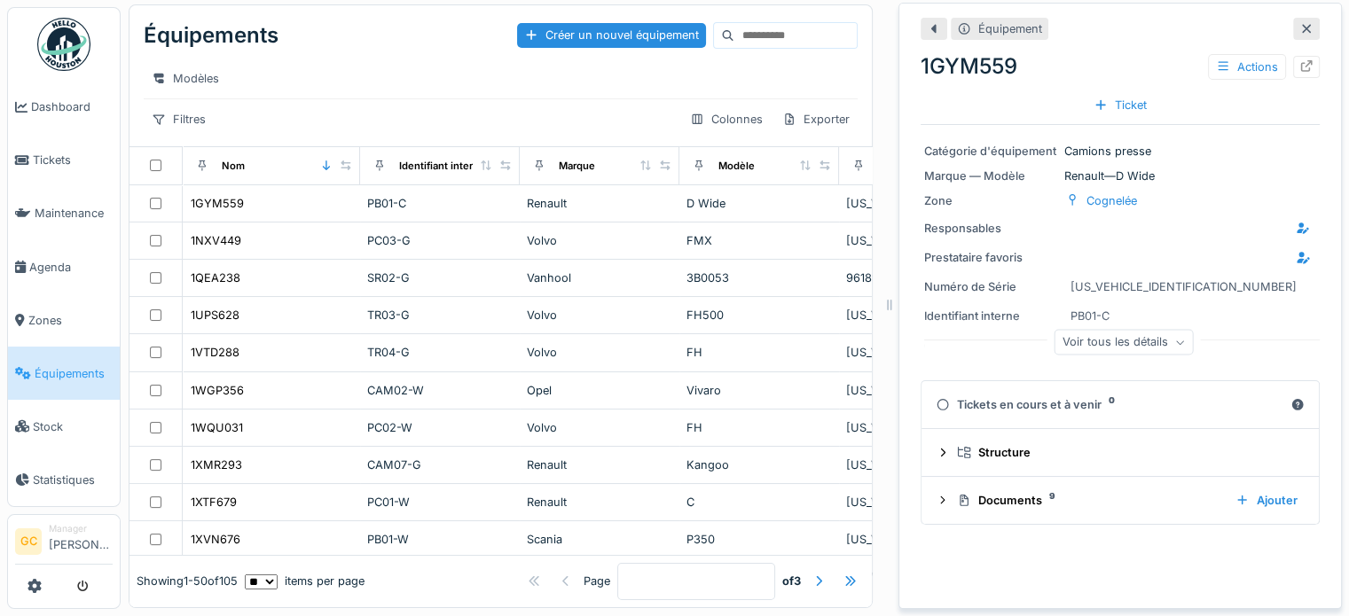
scroll to position [17, 0]
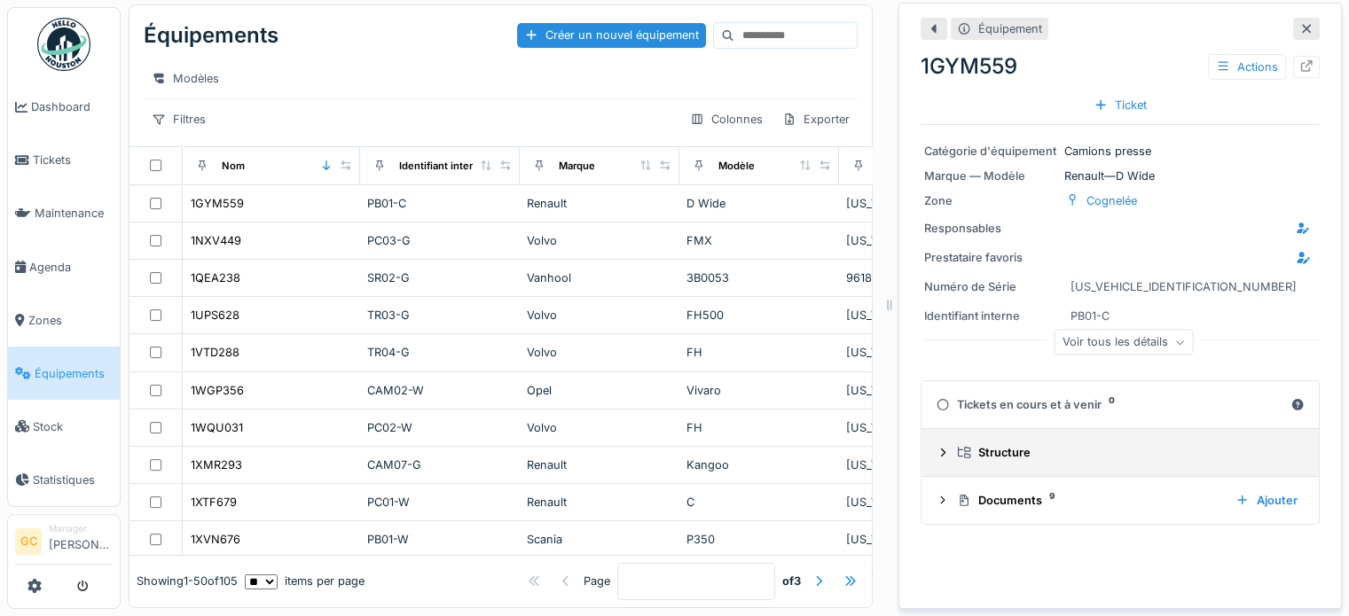
click at [935, 447] on icon at bounding box center [942, 453] width 14 height 12
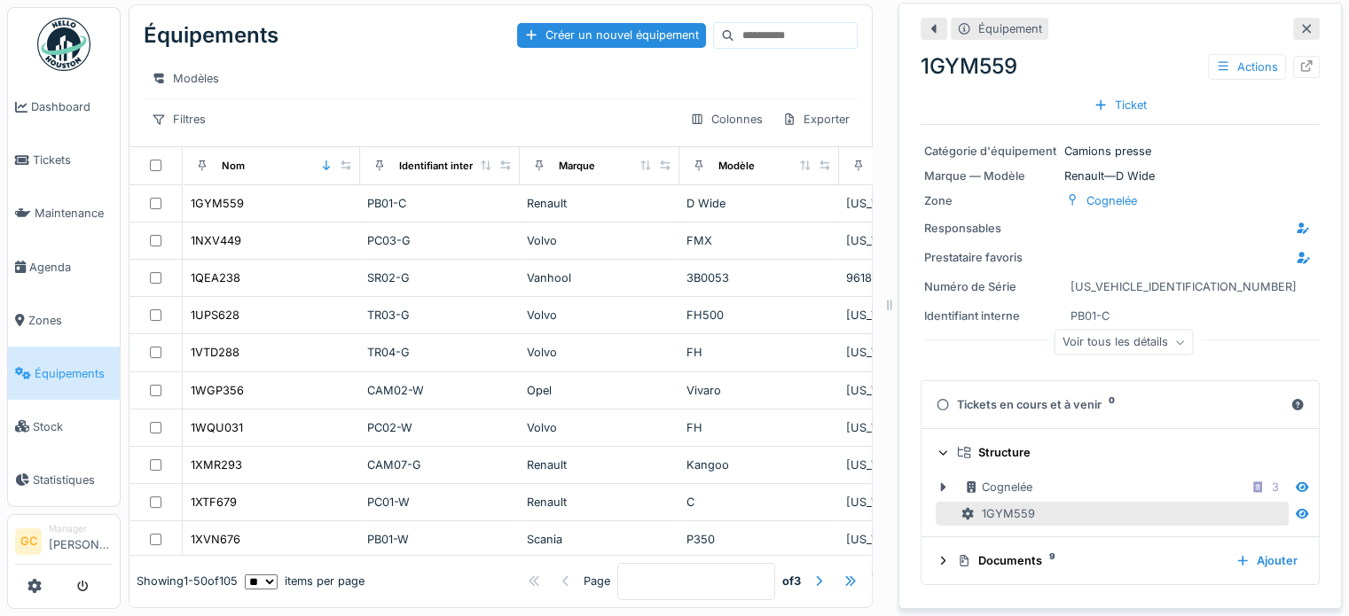
click at [937, 446] on icon at bounding box center [943, 453] width 12 height 14
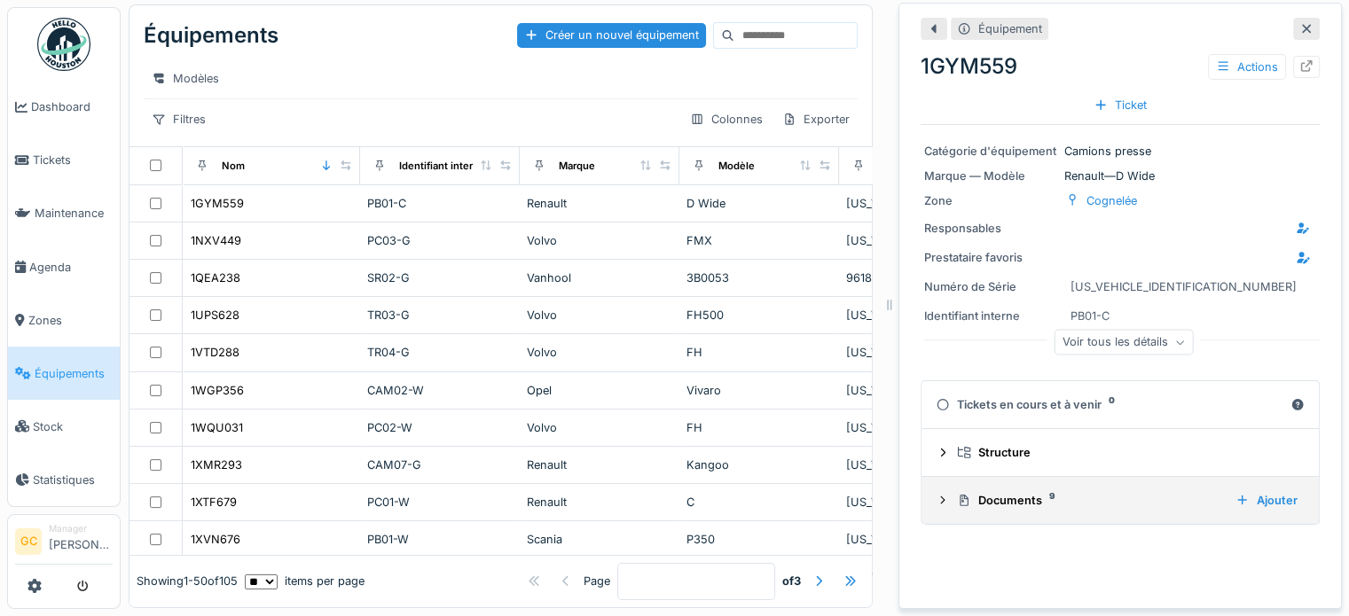
click at [935, 495] on icon at bounding box center [942, 501] width 14 height 12
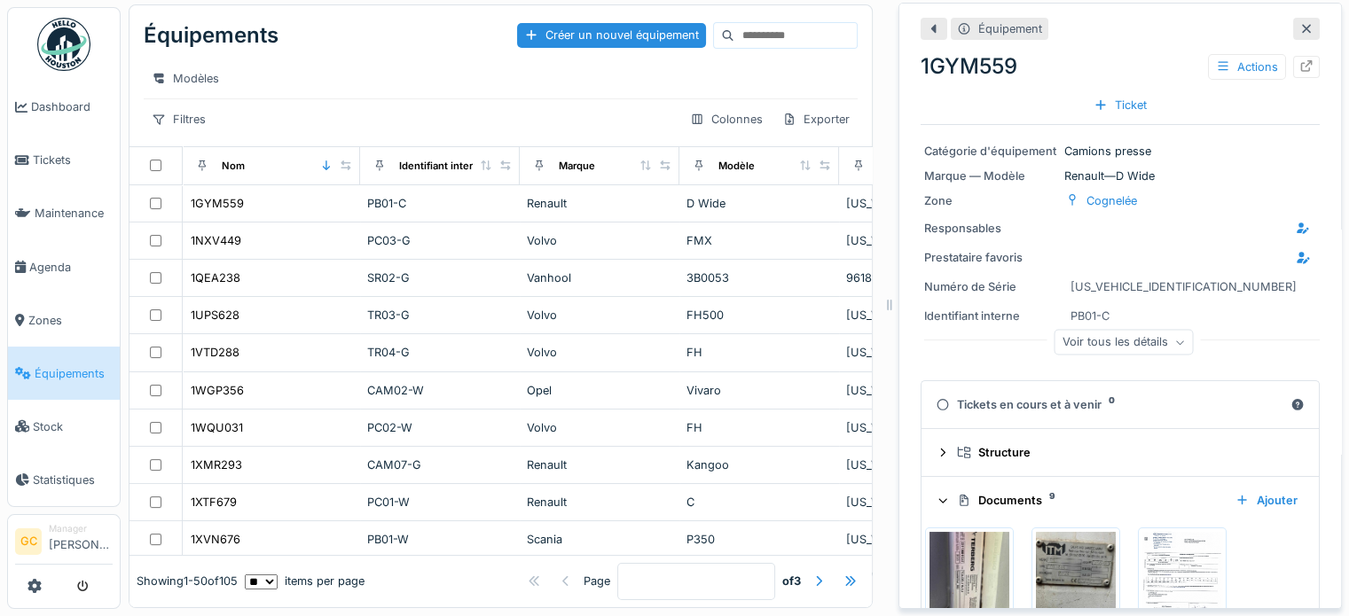
click at [937, 493] on icon at bounding box center [943, 500] width 12 height 14
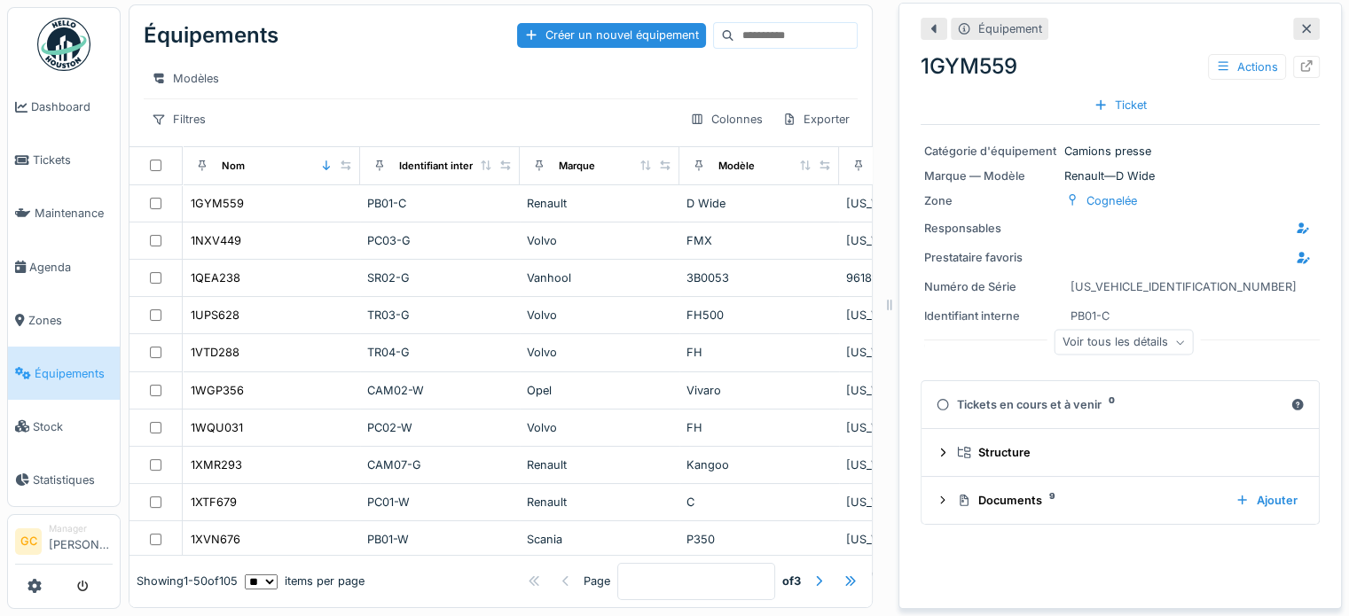
click at [1175, 338] on icon at bounding box center [1180, 342] width 11 height 9
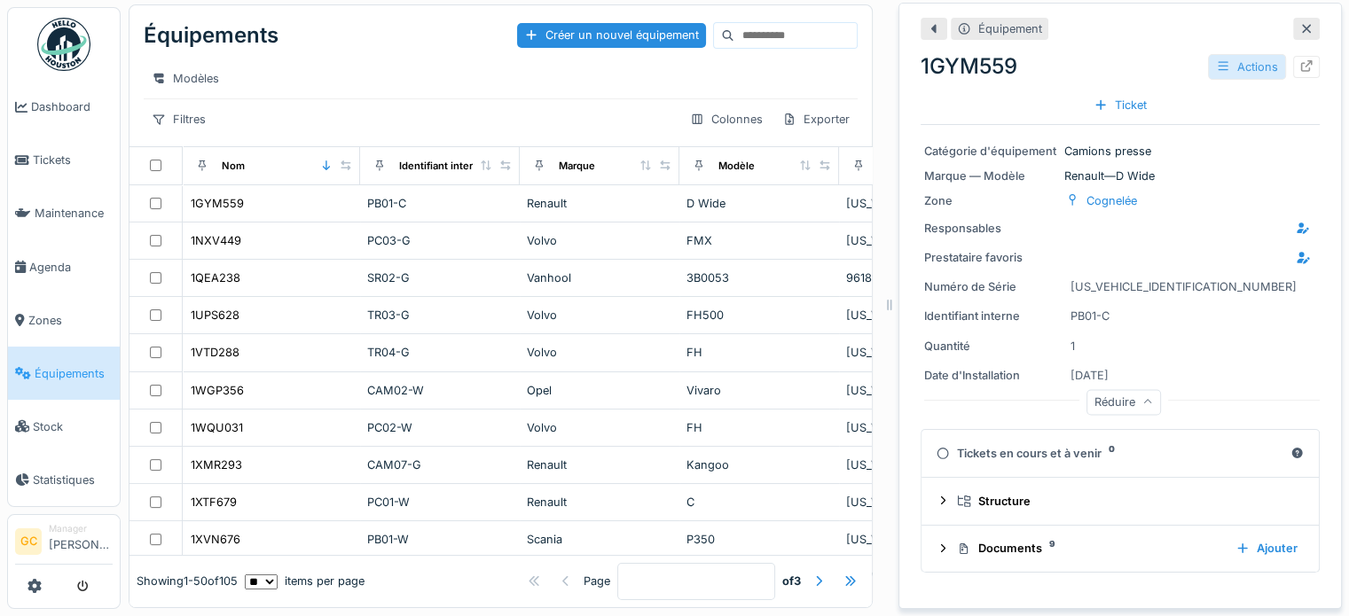
click at [1224, 59] on div "Actions" at bounding box center [1247, 67] width 78 height 26
click at [1224, 58] on div "Actions" at bounding box center [1247, 67] width 78 height 26
click at [1301, 60] on icon at bounding box center [1307, 66] width 12 height 12
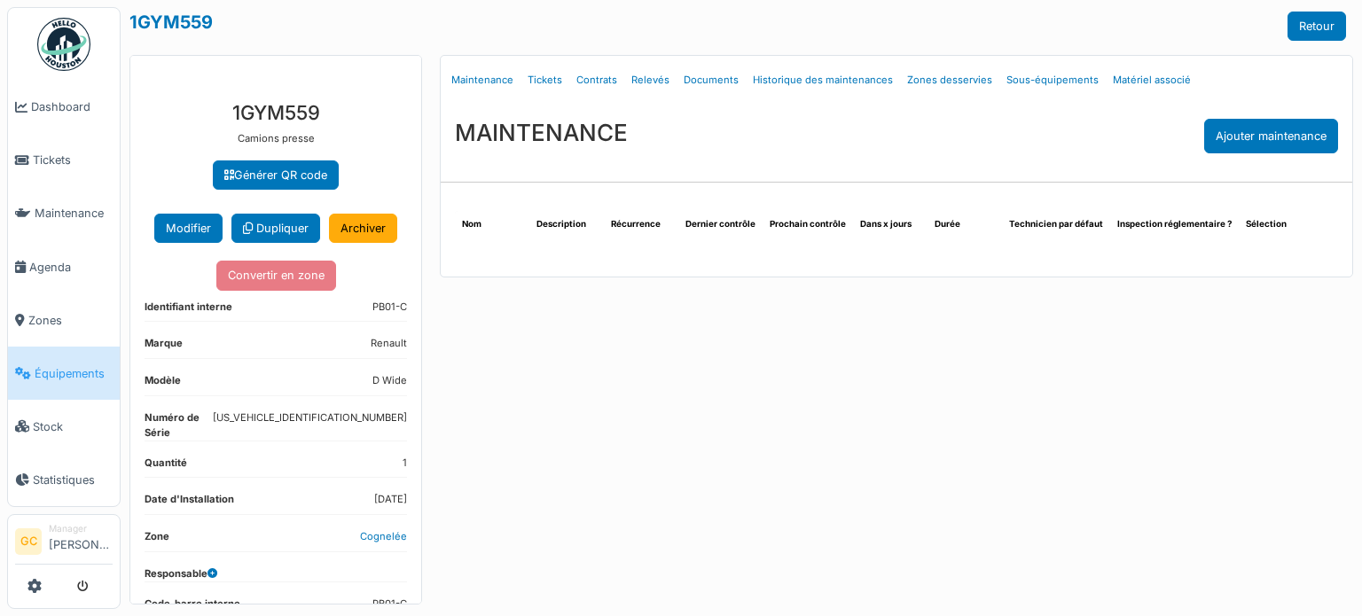
scroll to position [64, 0]
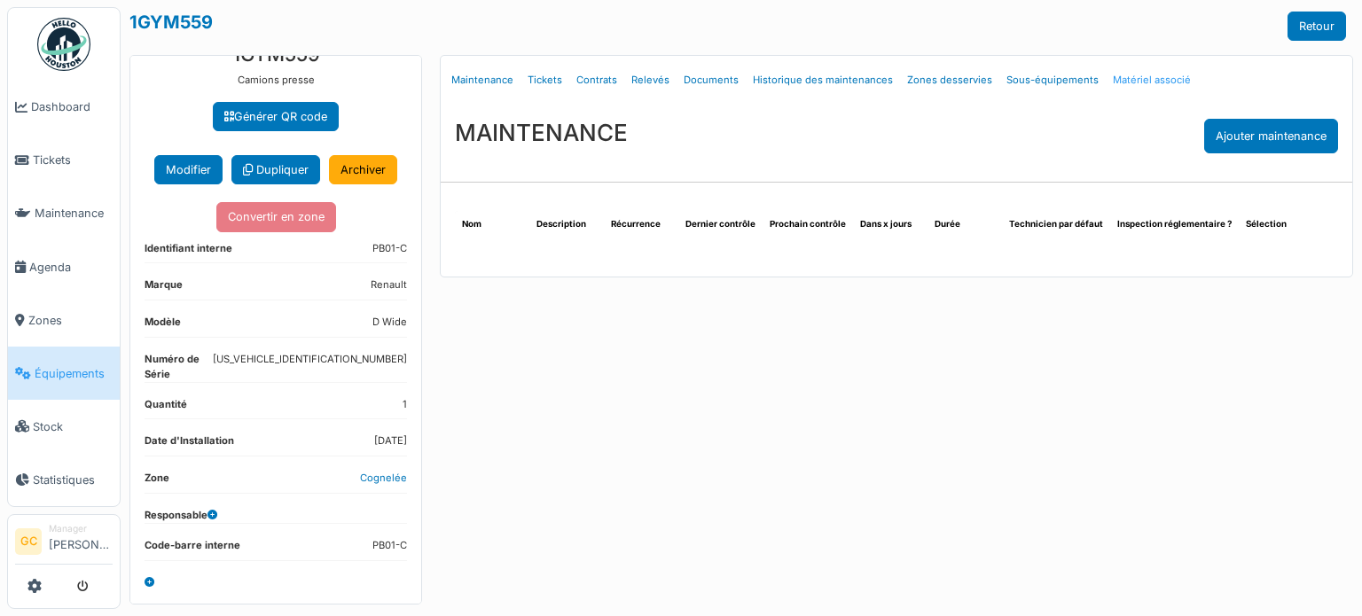
click at [1146, 77] on link "Matériel associé" at bounding box center [1152, 80] width 92 height 42
select select "***"
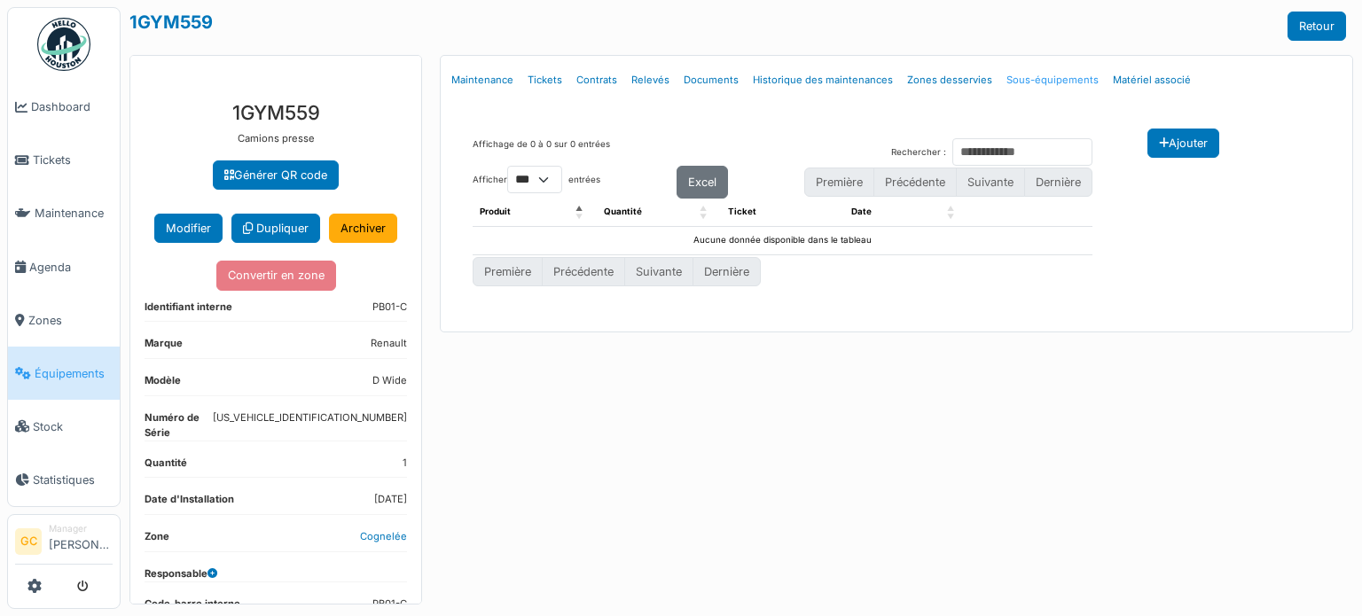
click at [1036, 74] on link "Sous-équipements" at bounding box center [1052, 80] width 106 height 42
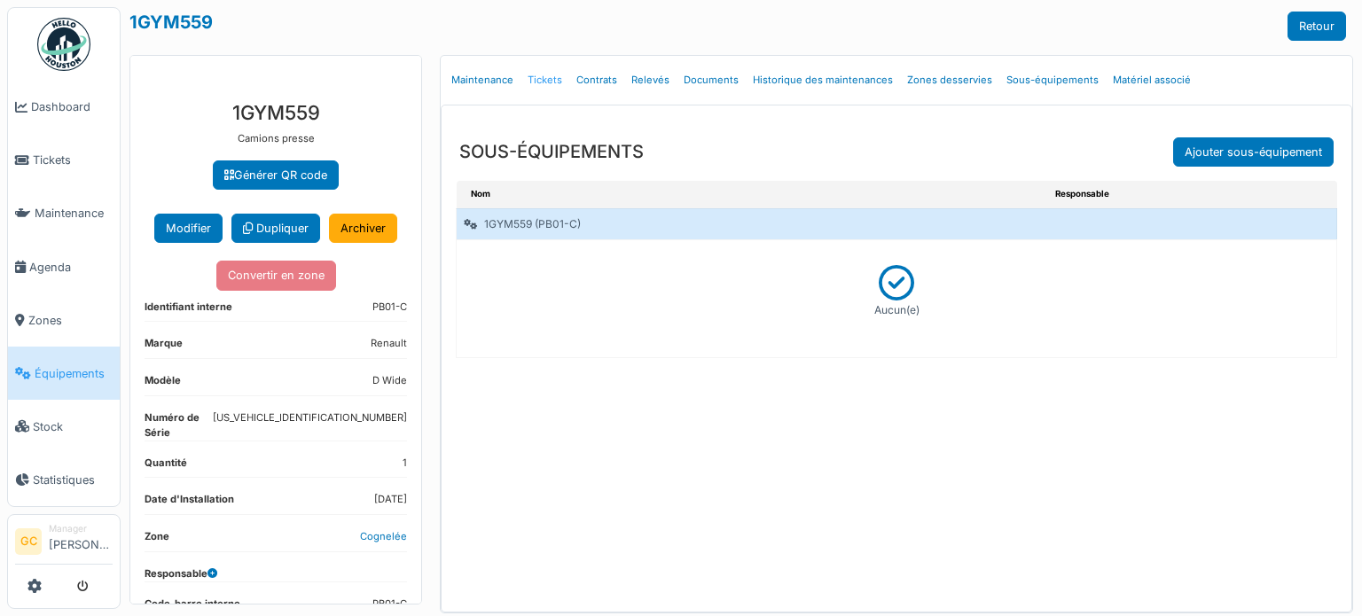
click at [544, 75] on link "Tickets" at bounding box center [545, 80] width 49 height 42
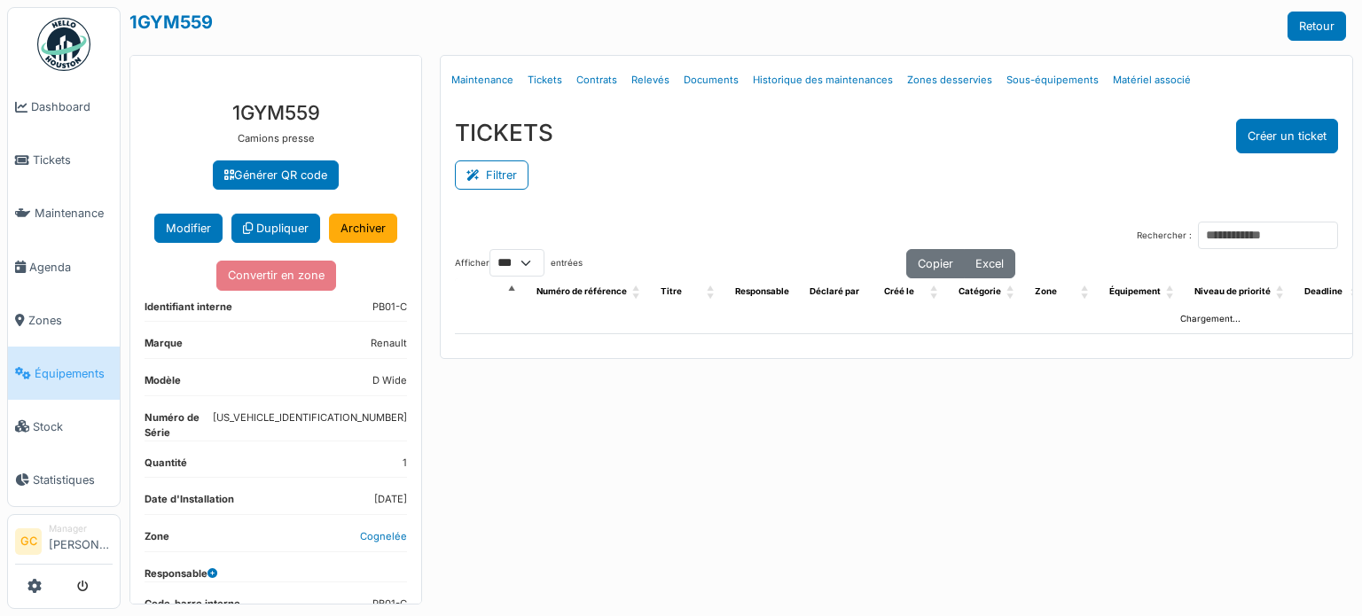
select select "***"
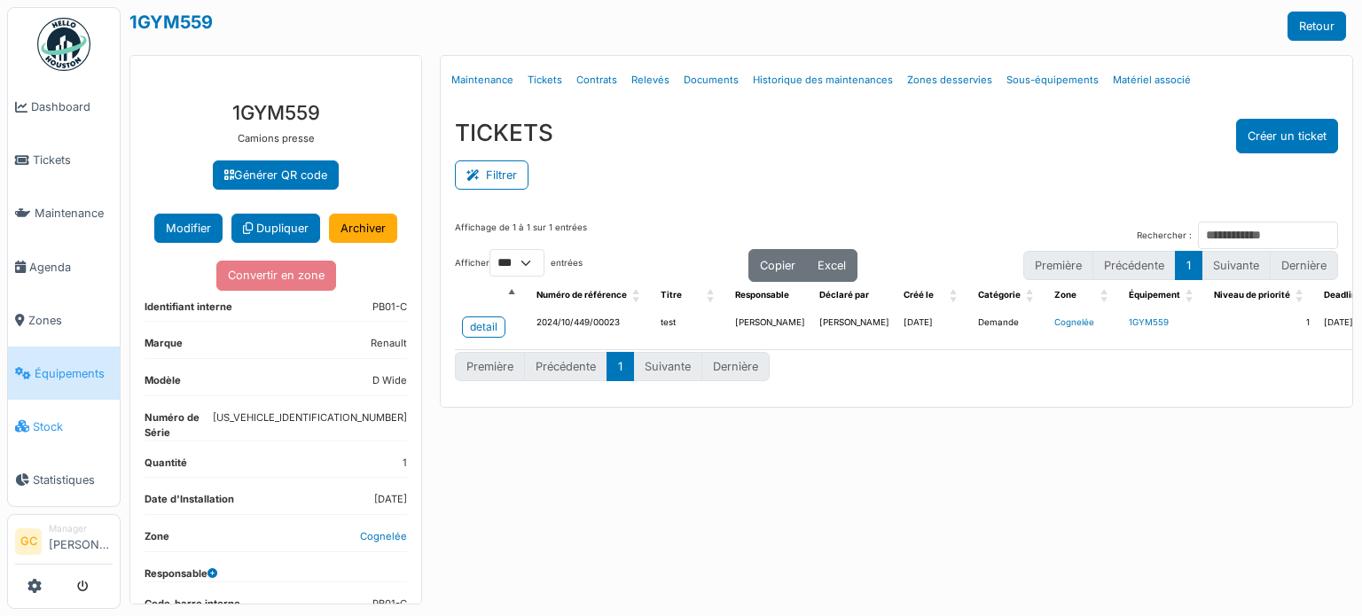
click at [57, 419] on span "Stock" at bounding box center [73, 427] width 80 height 17
